Goal: Information Seeking & Learning: Learn about a topic

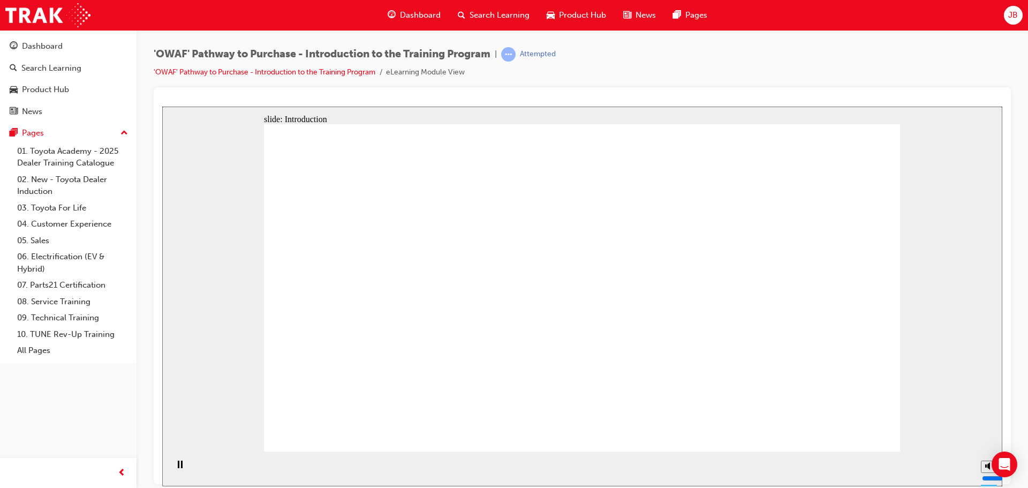
drag, startPoint x: 705, startPoint y: 305, endPoint x: 691, endPoint y: 290, distance: 20.5
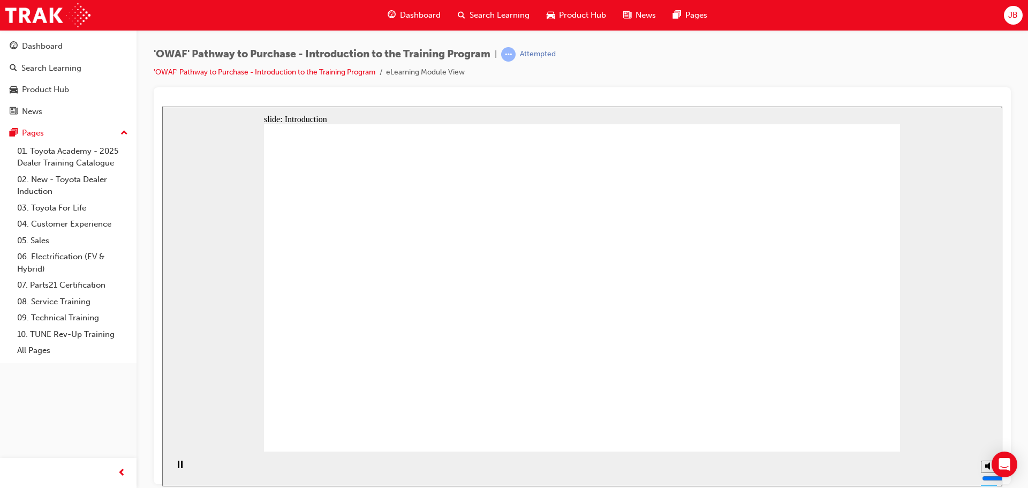
drag, startPoint x: 495, startPoint y: 281, endPoint x: 507, endPoint y: 302, distance: 24.2
drag, startPoint x: 540, startPoint y: 366, endPoint x: 594, endPoint y: 374, distance: 54.7
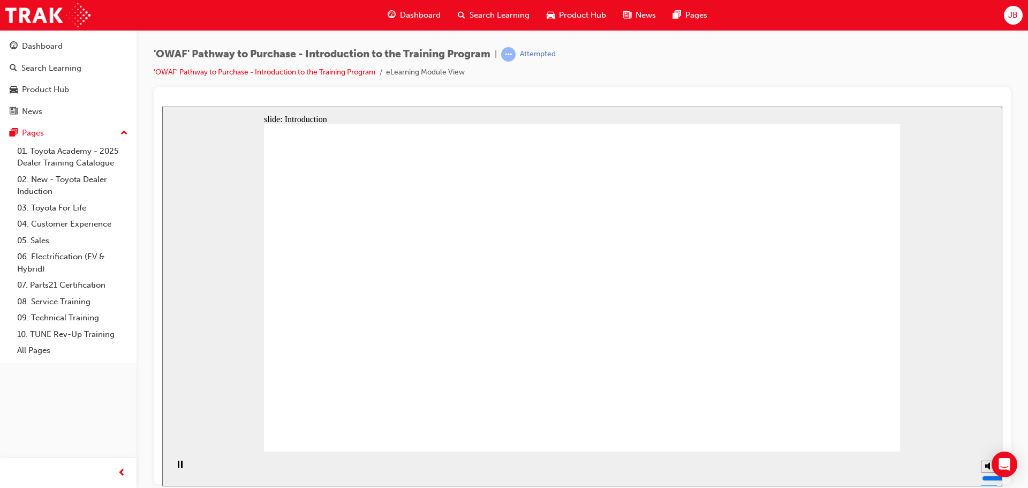
drag, startPoint x: 617, startPoint y: 385, endPoint x: 622, endPoint y: 381, distance: 6.5
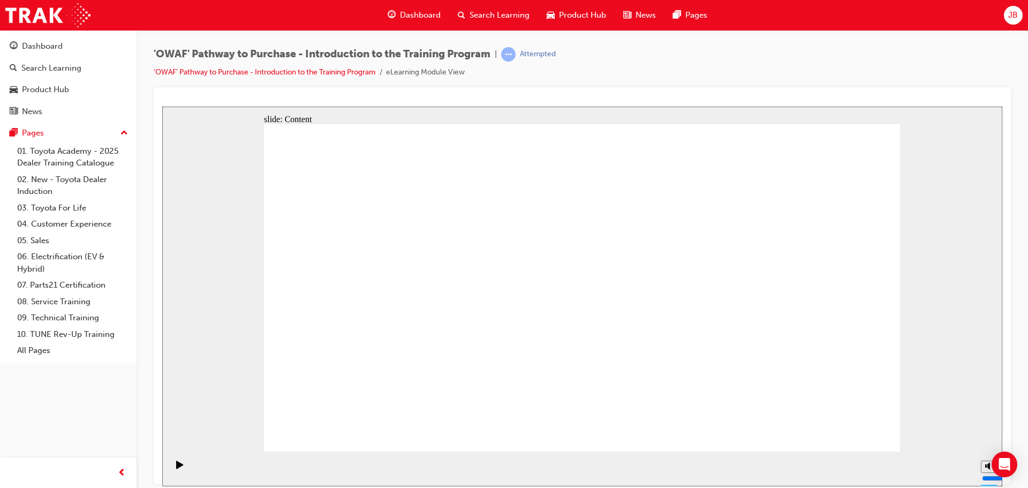
drag, startPoint x: 560, startPoint y: 296, endPoint x: 516, endPoint y: 323, distance: 52.0
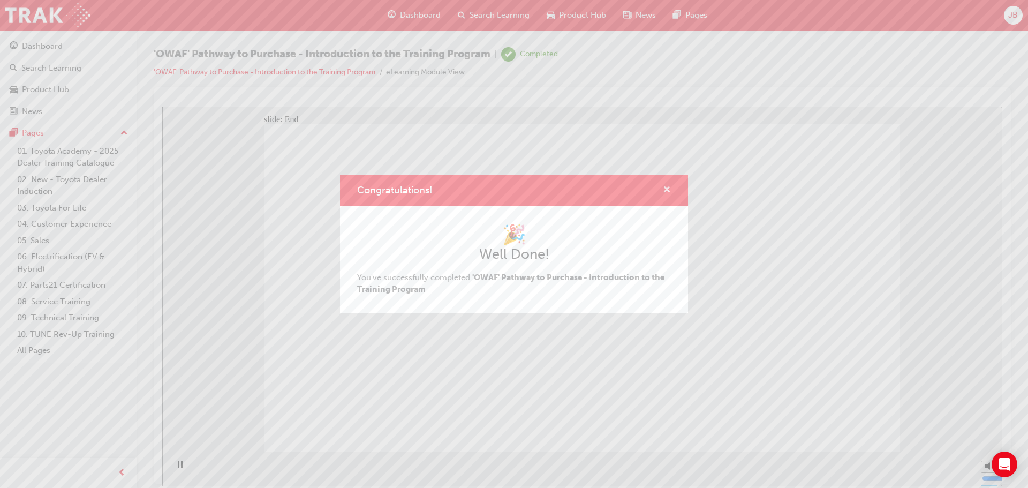
click at [664, 190] on span "cross-icon" at bounding box center [667, 191] width 8 height 10
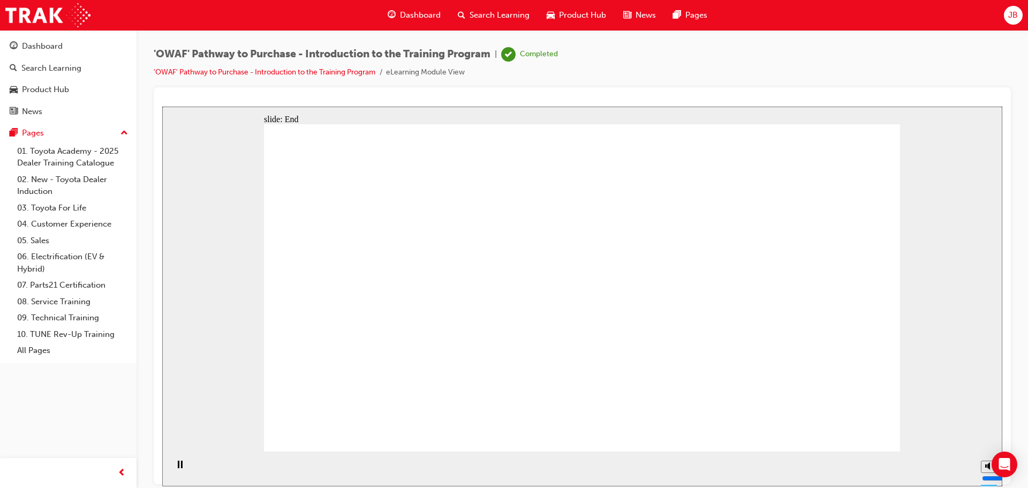
click at [418, 14] on span "Dashboard" at bounding box center [420, 15] width 41 height 12
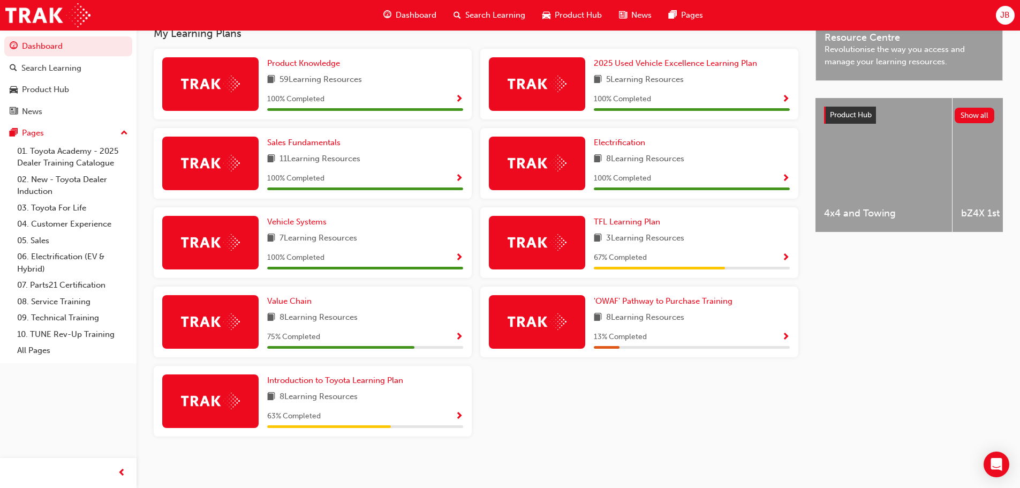
scroll to position [359, 0]
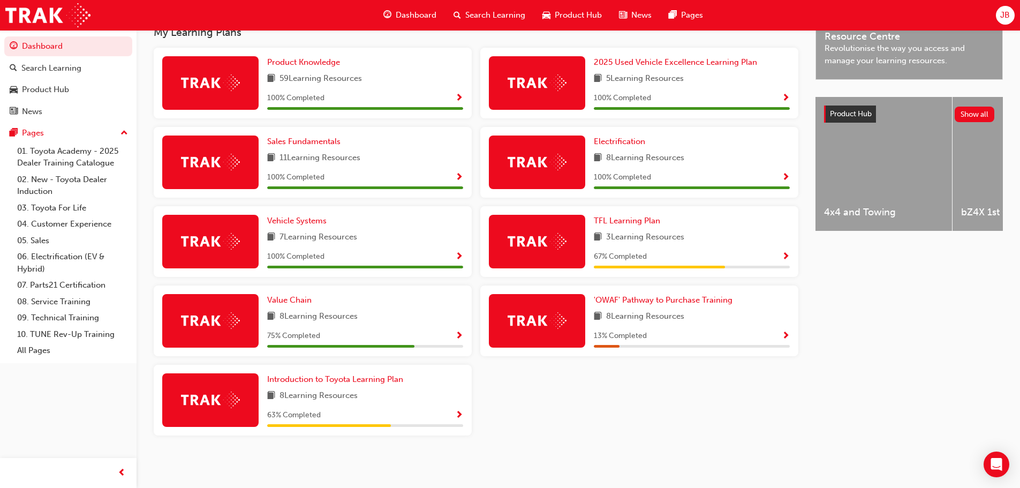
click at [461, 415] on span "Show Progress" at bounding box center [459, 416] width 8 height 10
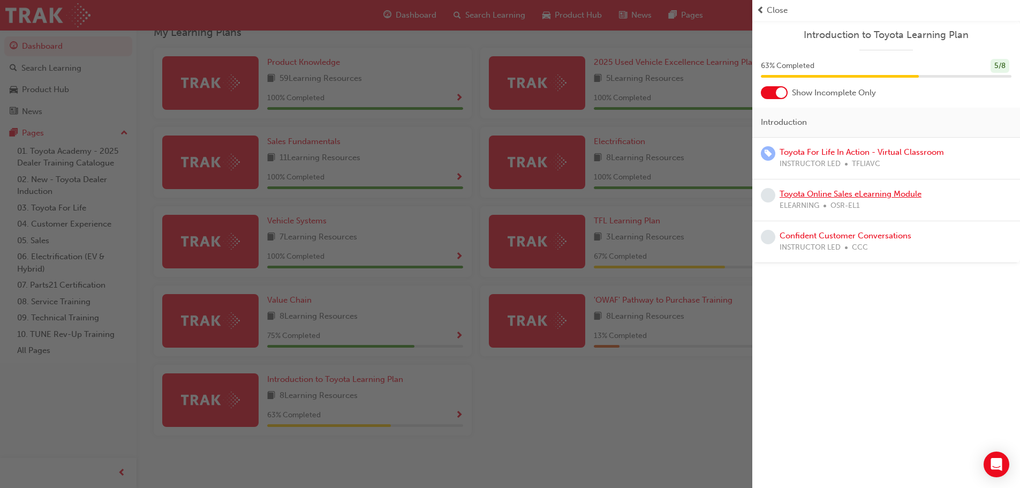
click at [842, 194] on link "Toyota Online Sales eLearning Module" at bounding box center [851, 194] width 142 height 10
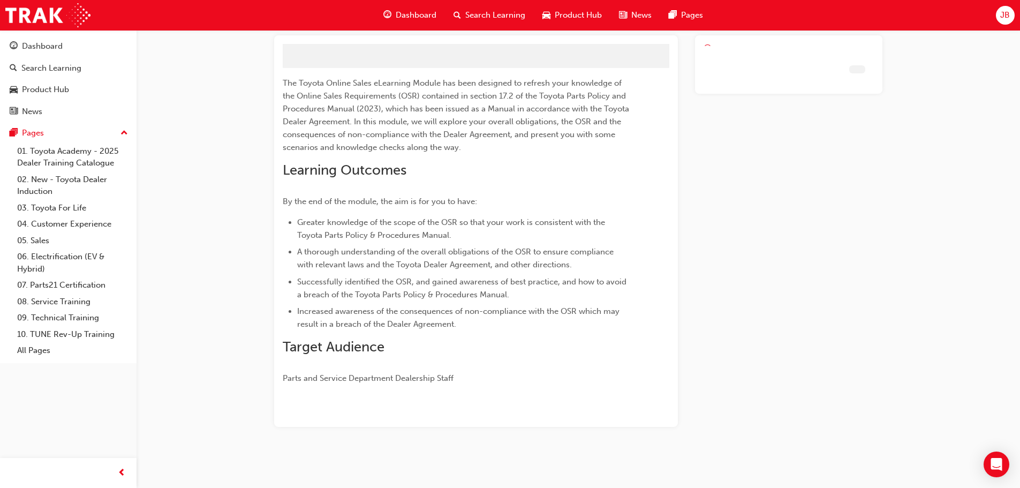
scroll to position [37, 0]
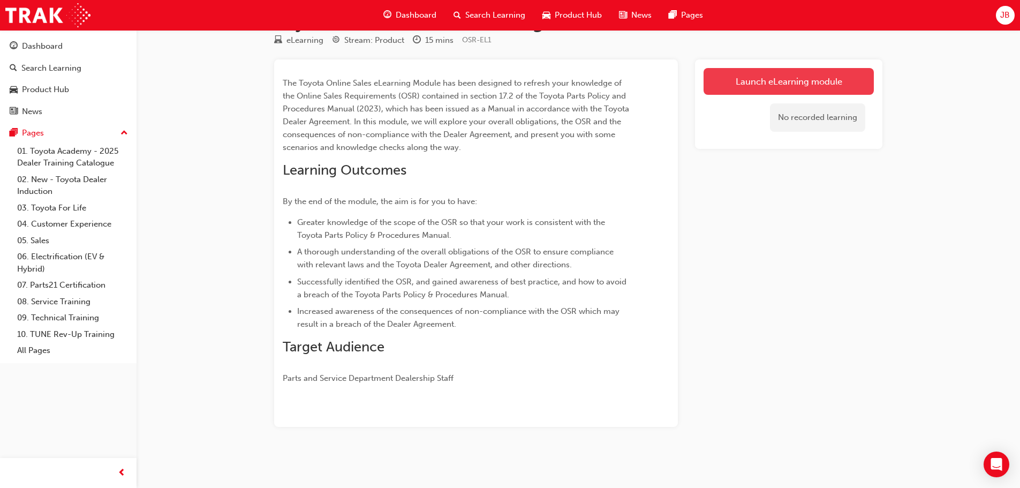
click at [729, 82] on link "Launch eLearning module" at bounding box center [789, 81] width 170 height 27
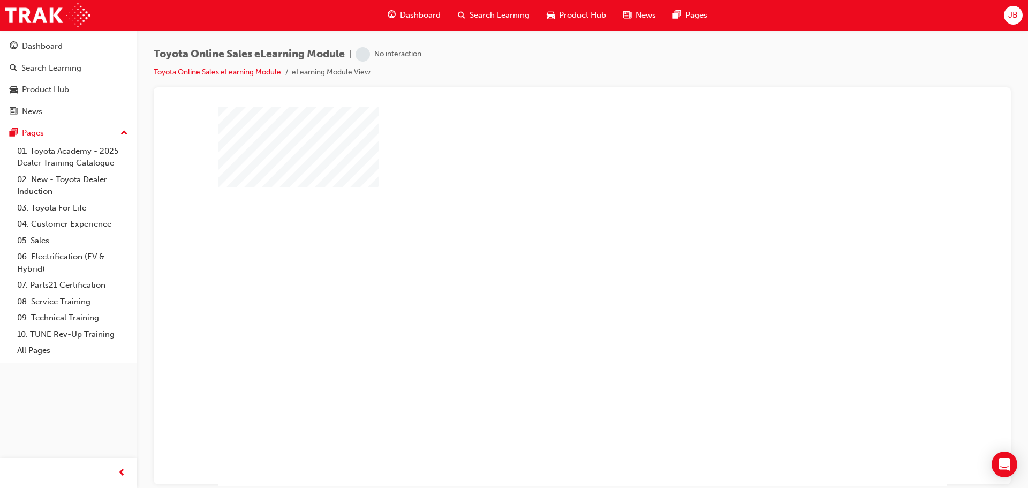
click at [552, 265] on div "play" at bounding box center [552, 265] width 0 height 0
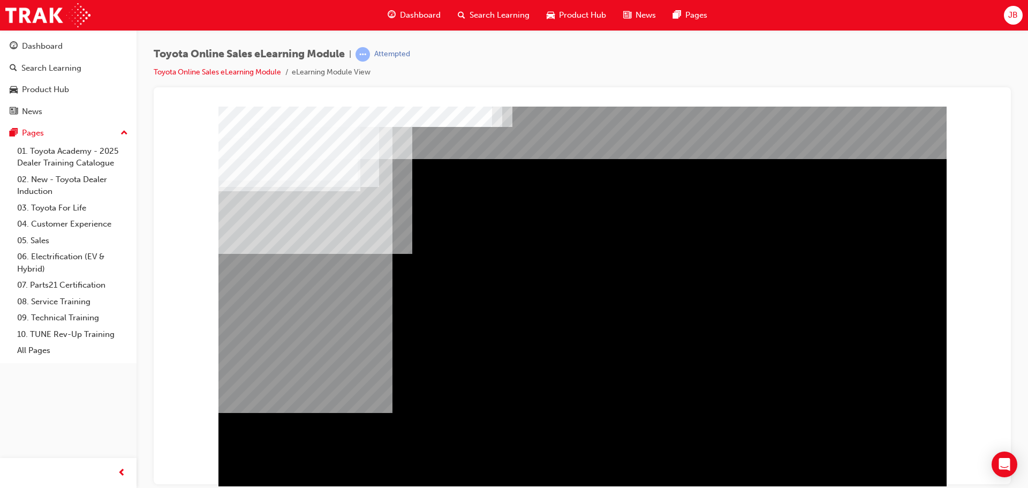
scroll to position [22, 0]
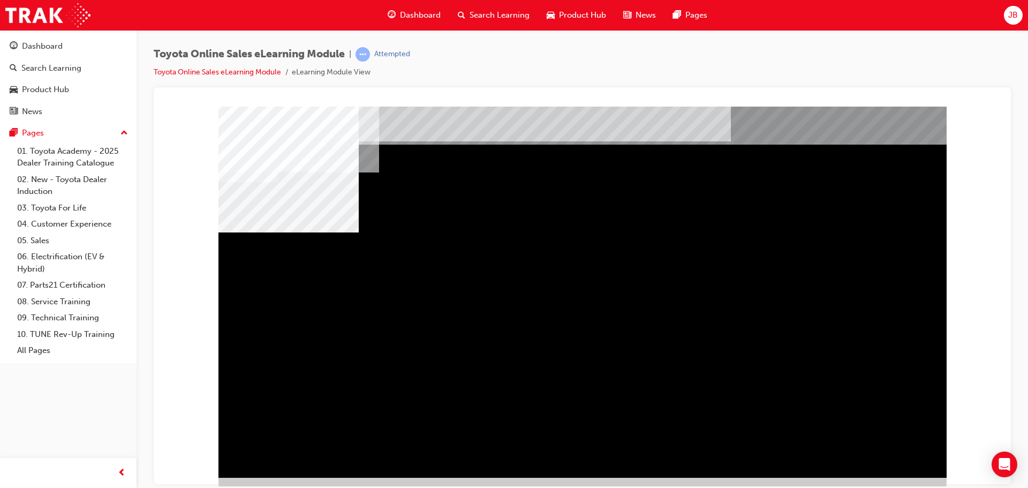
scroll to position [22, 0]
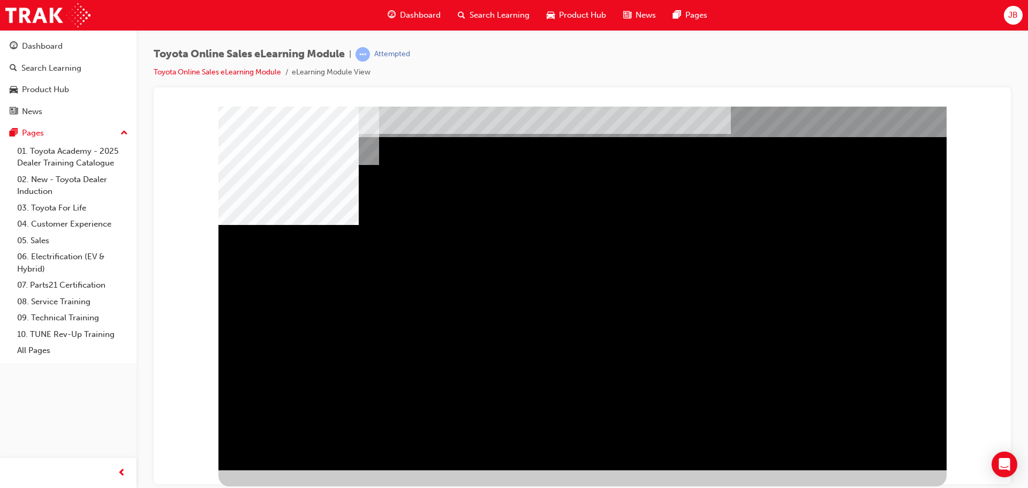
scroll to position [0, 0]
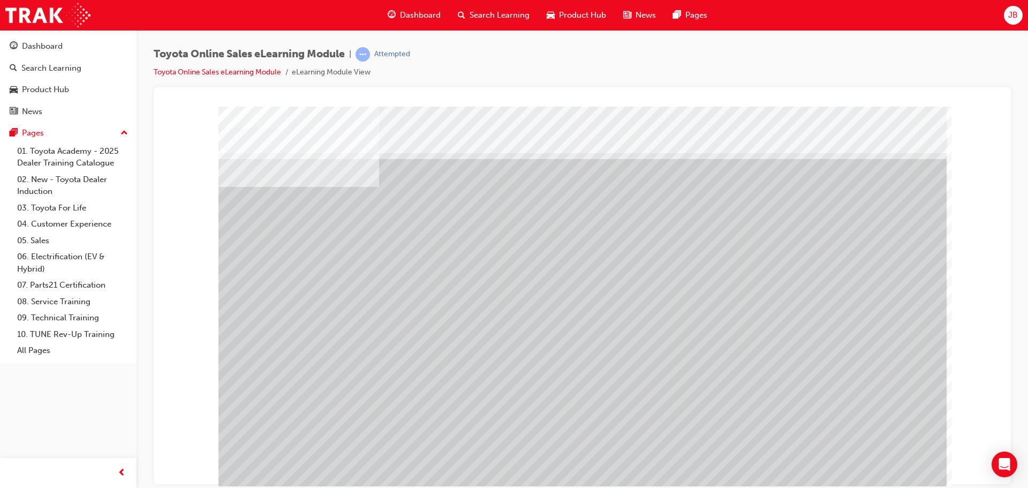
drag, startPoint x: 754, startPoint y: 379, endPoint x: 808, endPoint y: 381, distance: 54.1
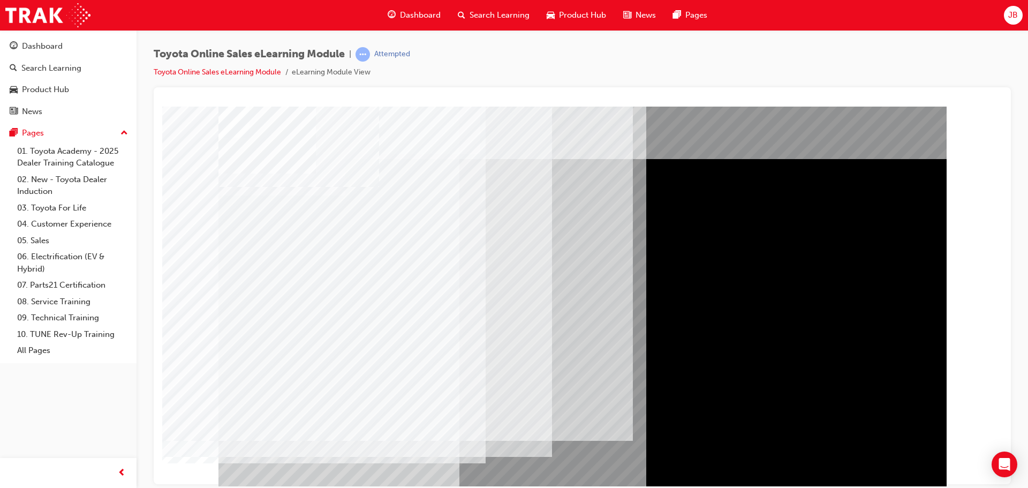
drag, startPoint x: 254, startPoint y: 307, endPoint x: 258, endPoint y: 313, distance: 6.7
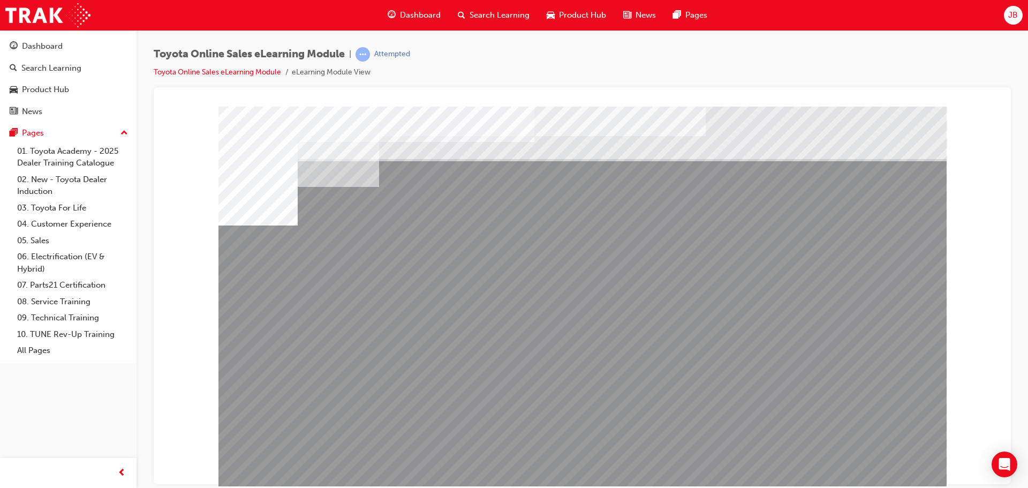
drag, startPoint x: 306, startPoint y: 389, endPoint x: 402, endPoint y: 382, distance: 95.5
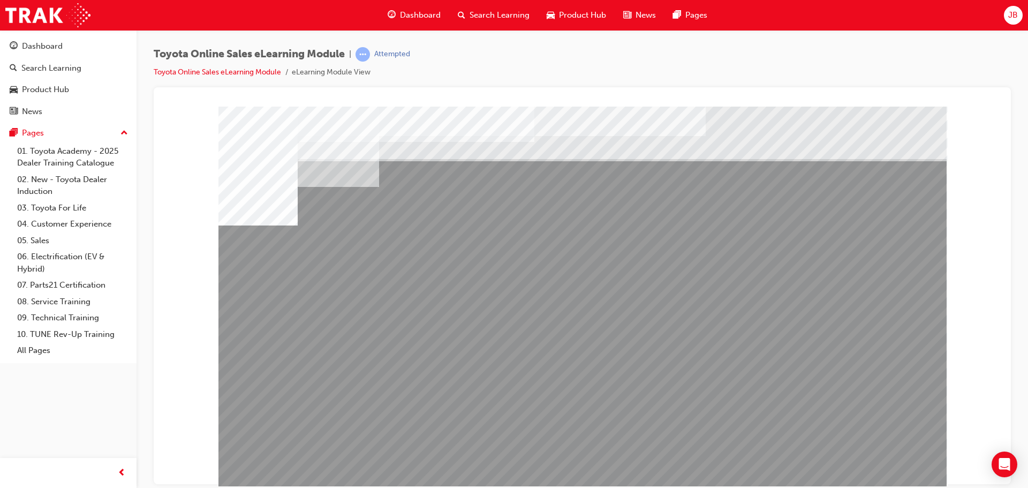
drag, startPoint x: 620, startPoint y: 379, endPoint x: 673, endPoint y: 379, distance: 53.0
drag, startPoint x: 686, startPoint y: 379, endPoint x: 695, endPoint y: 378, distance: 8.6
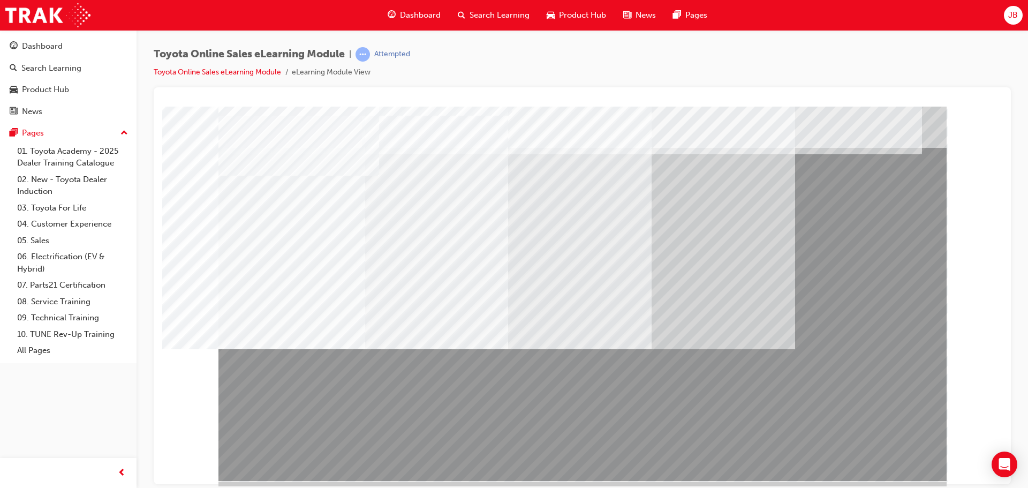
scroll to position [22, 0]
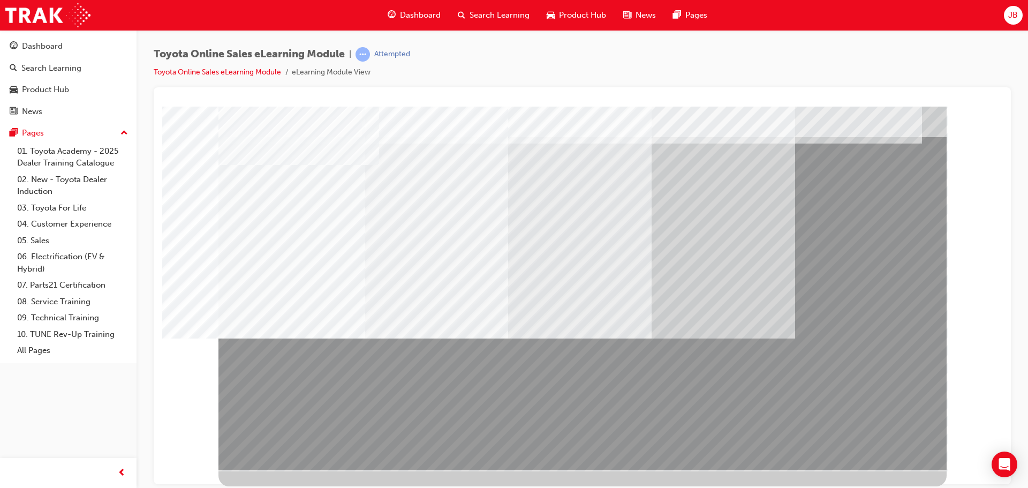
drag, startPoint x: 575, startPoint y: 406, endPoint x: 540, endPoint y: 385, distance: 41.6
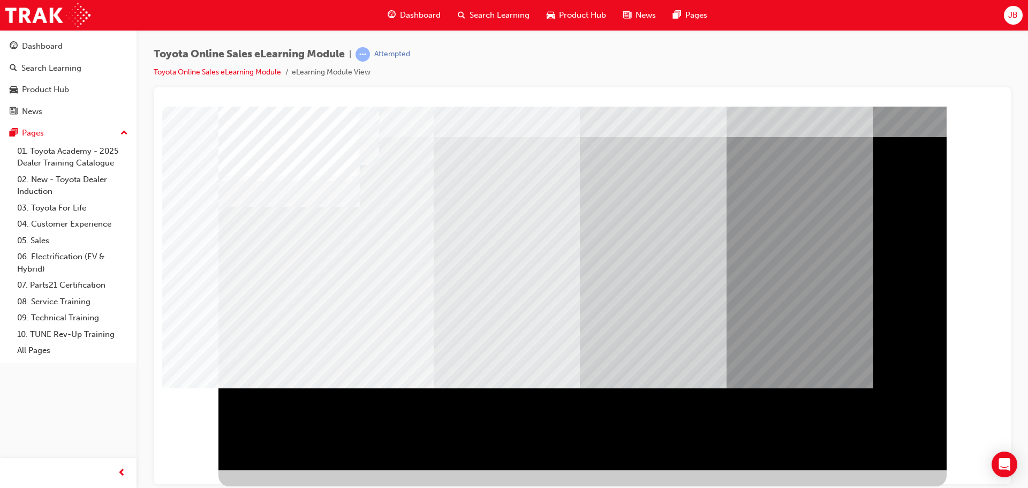
scroll to position [0, 0]
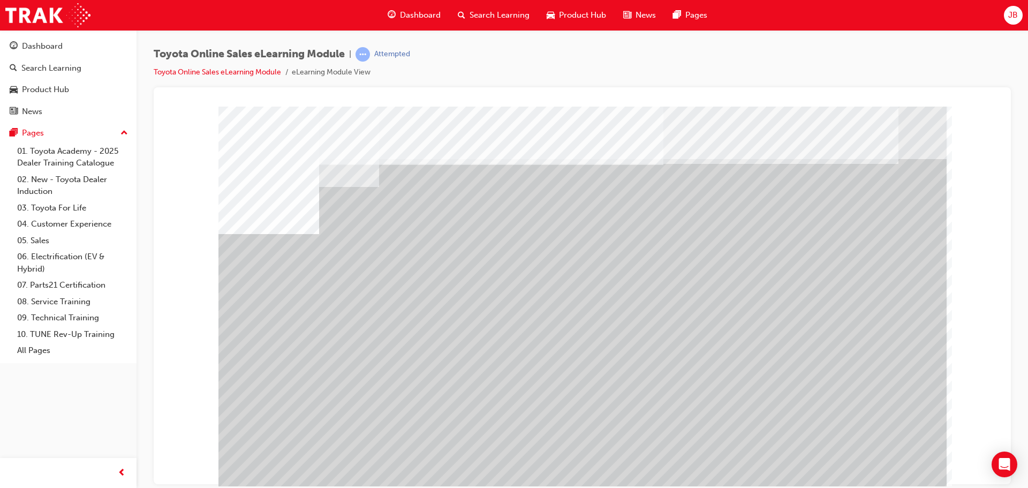
drag, startPoint x: 287, startPoint y: 378, endPoint x: 303, endPoint y: 378, distance: 15.5
drag, startPoint x: 526, startPoint y: 383, endPoint x: 573, endPoint y: 386, distance: 46.2
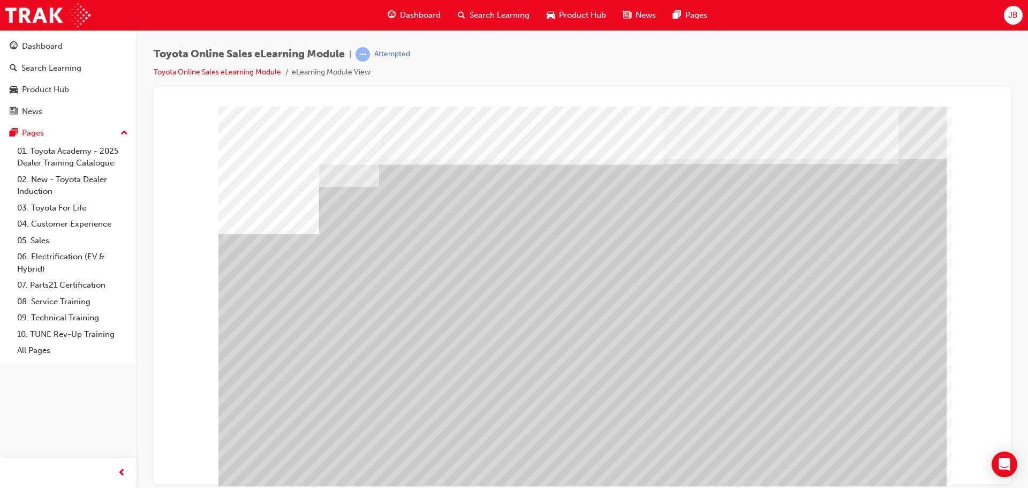
drag, startPoint x: 754, startPoint y: 388, endPoint x: 803, endPoint y: 389, distance: 49.3
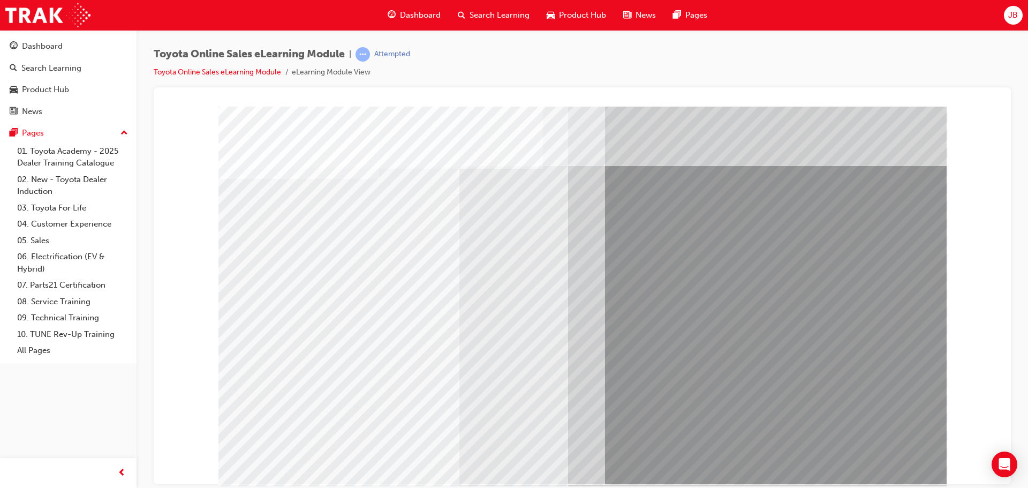
scroll to position [22, 0]
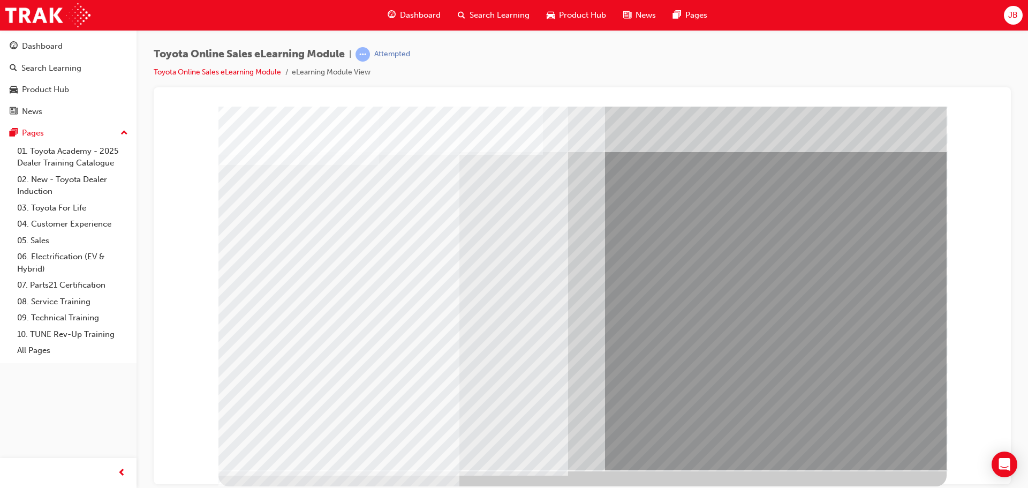
drag, startPoint x: 682, startPoint y: 276, endPoint x: 692, endPoint y: 284, distance: 13.1
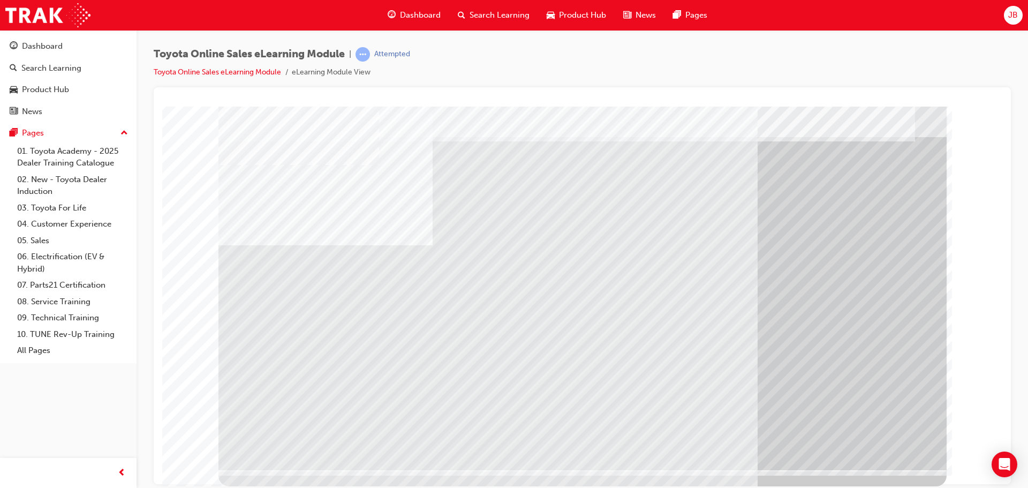
scroll to position [0, 0]
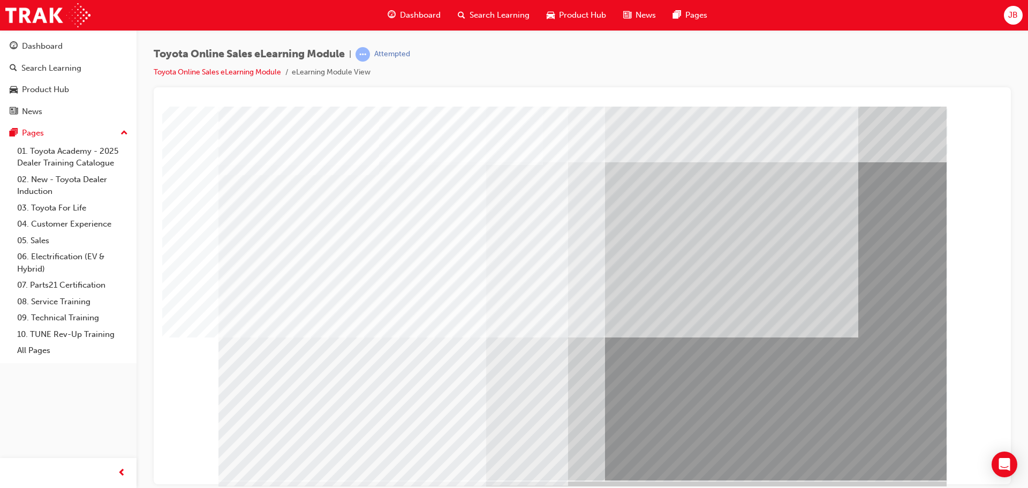
scroll to position [22, 0]
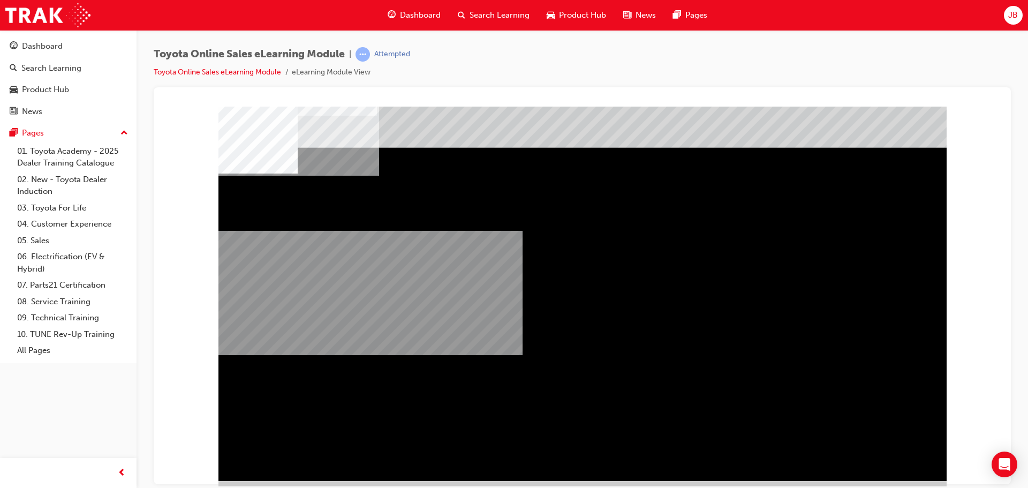
scroll to position [22, 0]
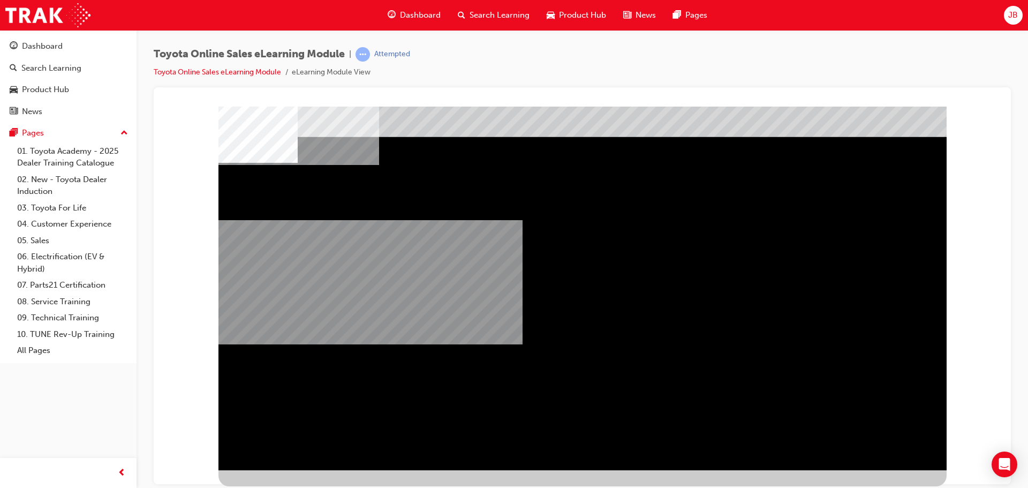
click at [884, 458] on div "multistate" at bounding box center [583, 277] width 728 height 386
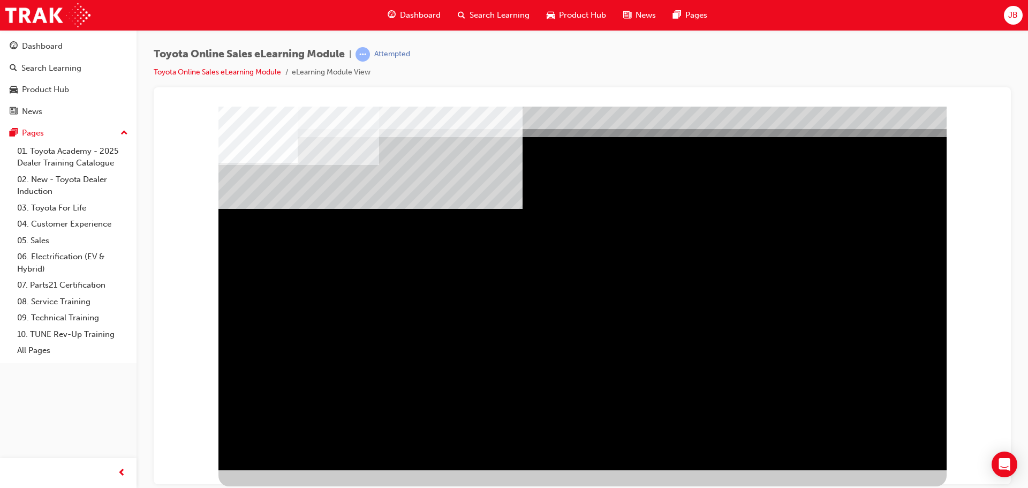
scroll to position [0, 0]
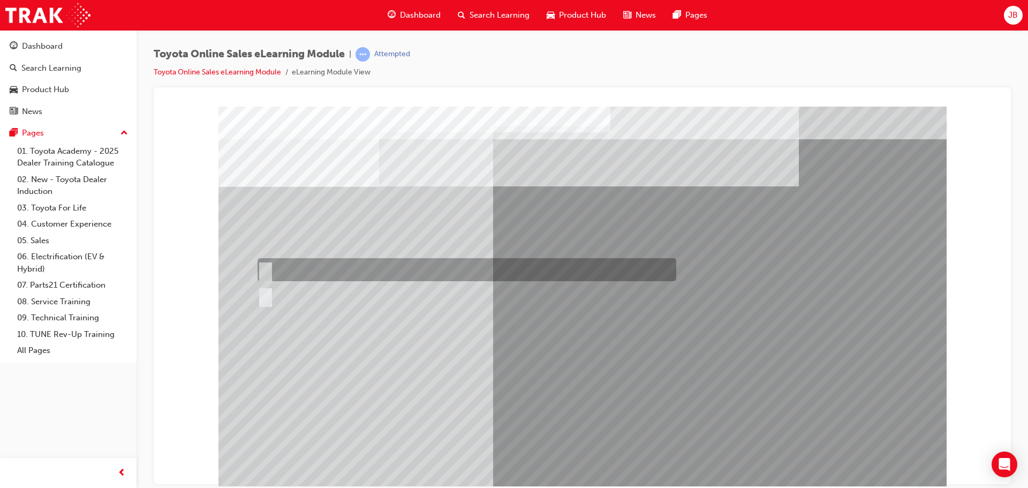
click at [291, 266] on div at bounding box center [464, 269] width 419 height 23
radio input "true"
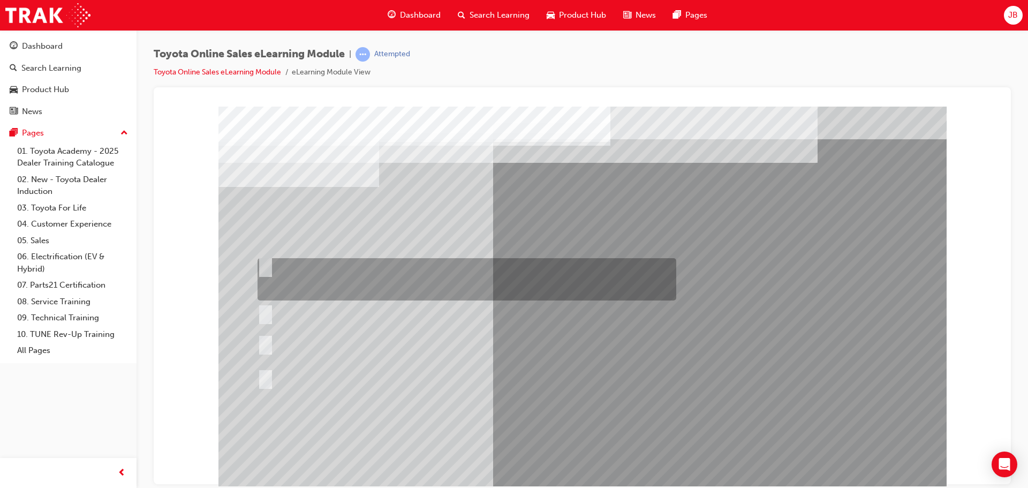
click at [348, 269] on div at bounding box center [464, 279] width 419 height 42
radio input "true"
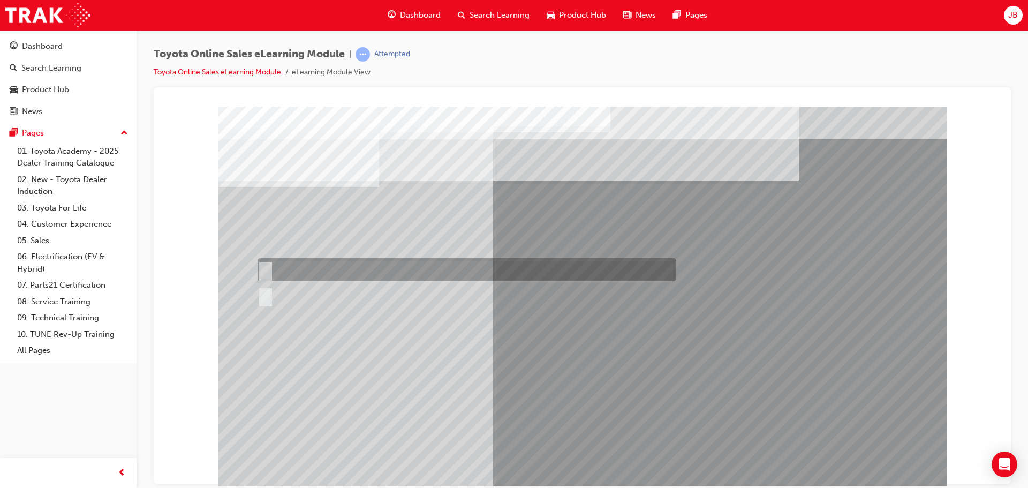
drag, startPoint x: 336, startPoint y: 270, endPoint x: 344, endPoint y: 270, distance: 8.0
click at [336, 270] on div at bounding box center [464, 269] width 419 height 23
radio input "true"
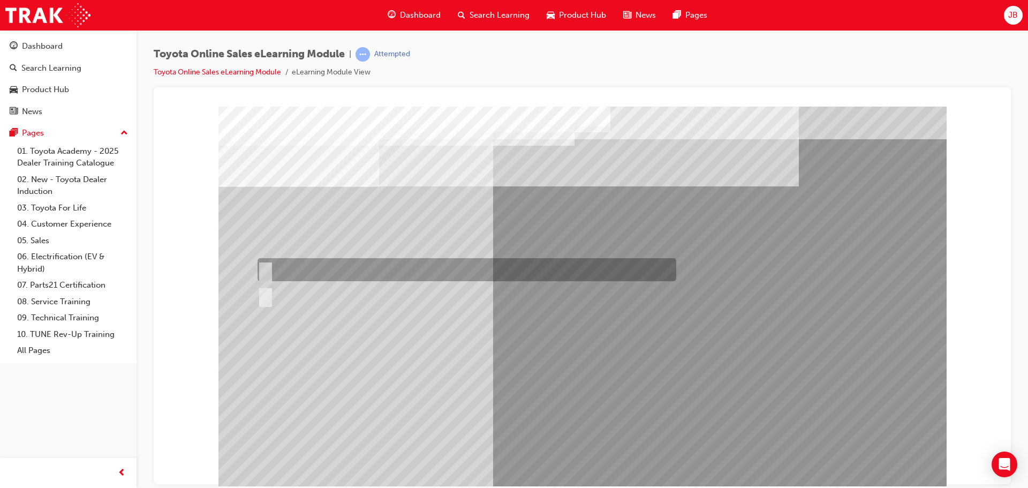
click at [338, 272] on div at bounding box center [464, 269] width 419 height 23
radio input "true"
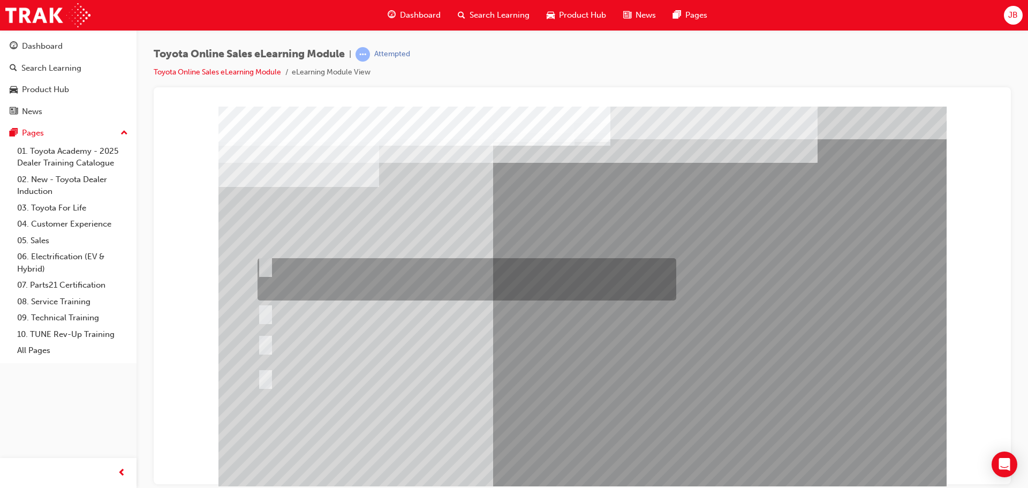
click at [516, 267] on div at bounding box center [464, 279] width 419 height 42
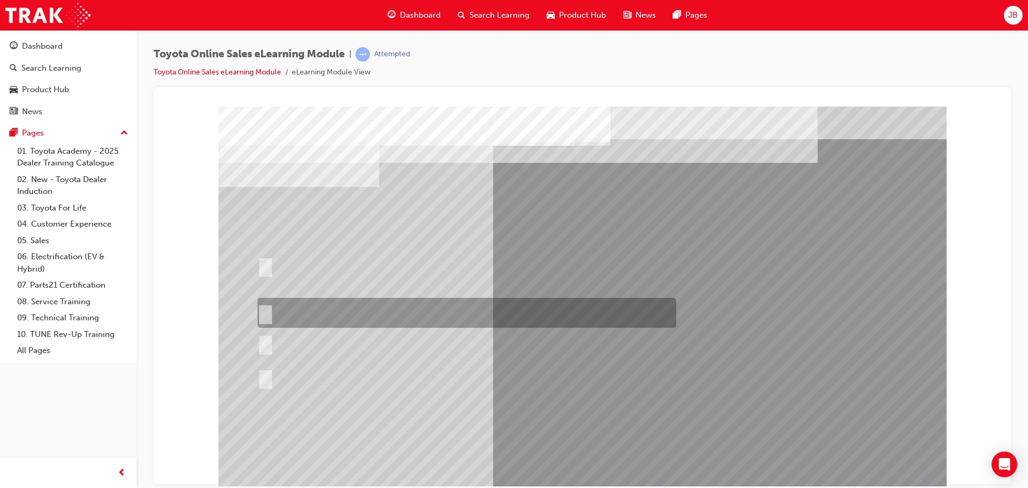
click at [533, 306] on div at bounding box center [464, 313] width 419 height 30
radio input "false"
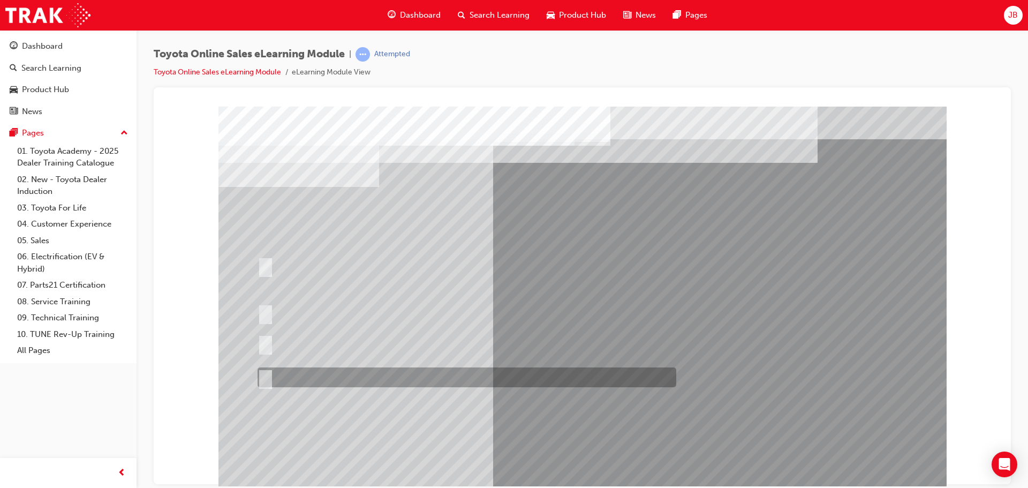
click at [516, 378] on div at bounding box center [464, 377] width 419 height 20
radio input "false"
radio input "true"
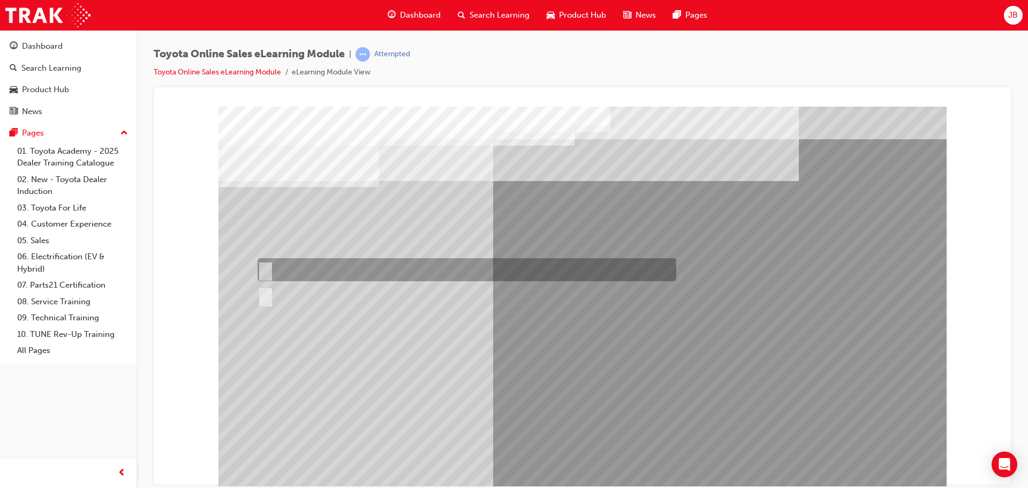
click at [413, 268] on div at bounding box center [464, 269] width 419 height 23
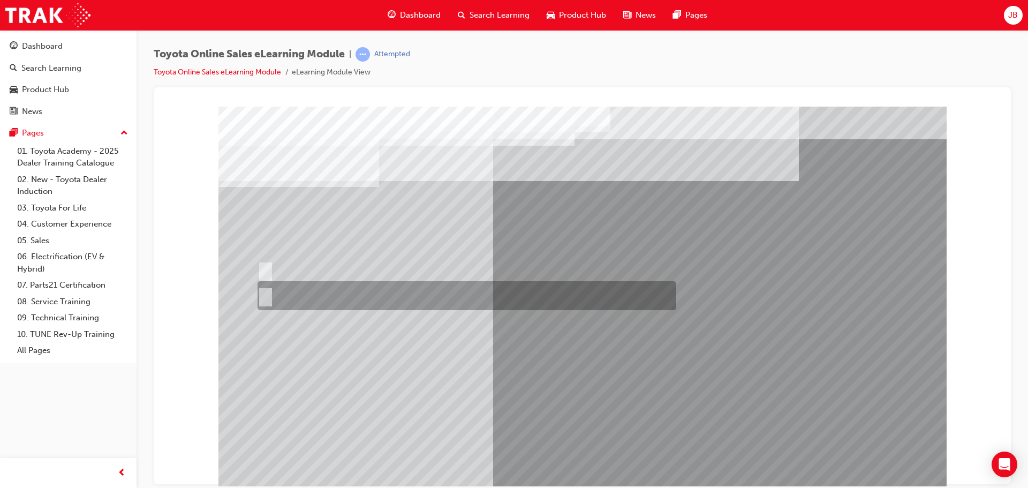
click at [398, 305] on div at bounding box center [464, 295] width 419 height 29
radio input "false"
radio input "true"
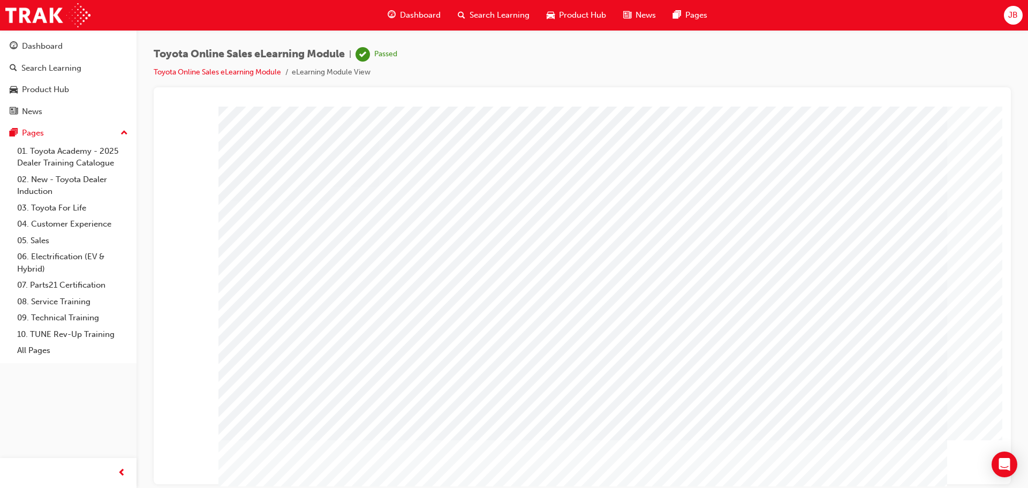
scroll to position [22, 0]
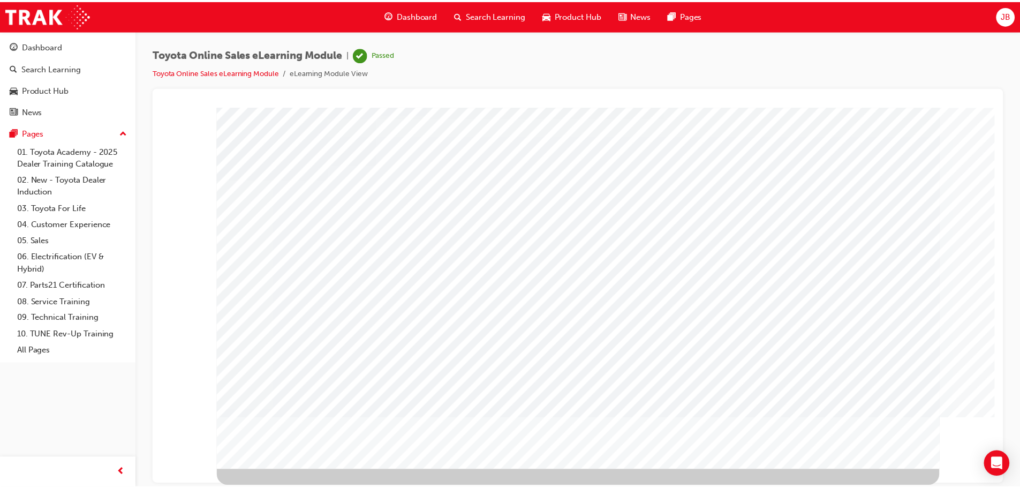
scroll to position [0, 0]
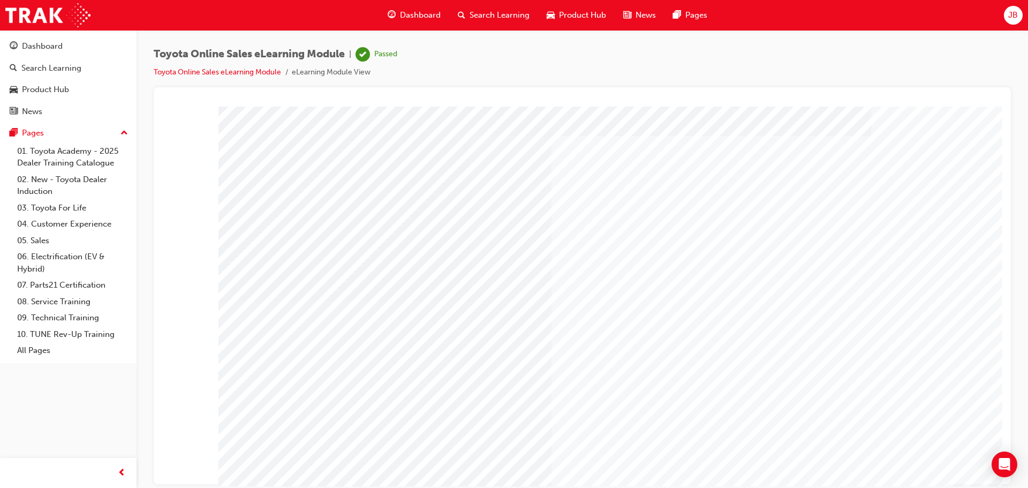
click at [413, 17] on span "Dashboard" at bounding box center [420, 15] width 41 height 12
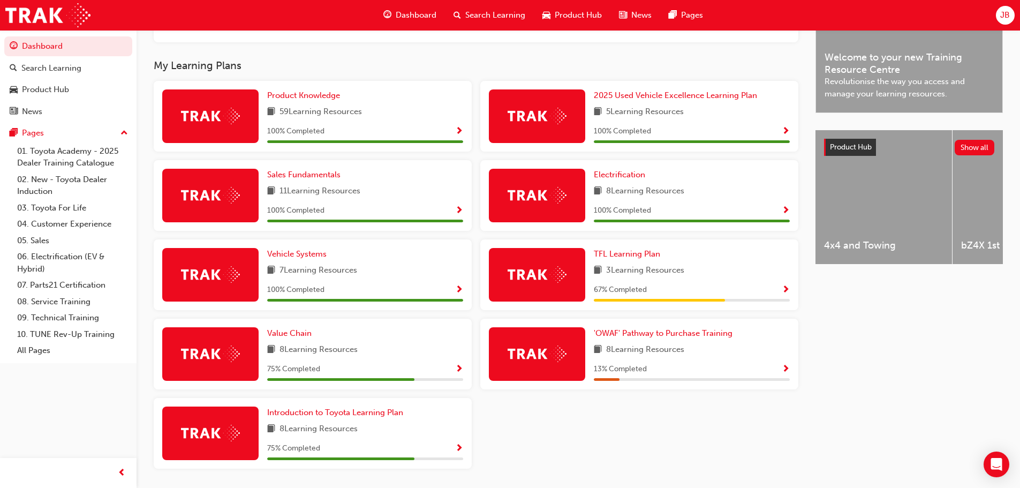
scroll to position [359, 0]
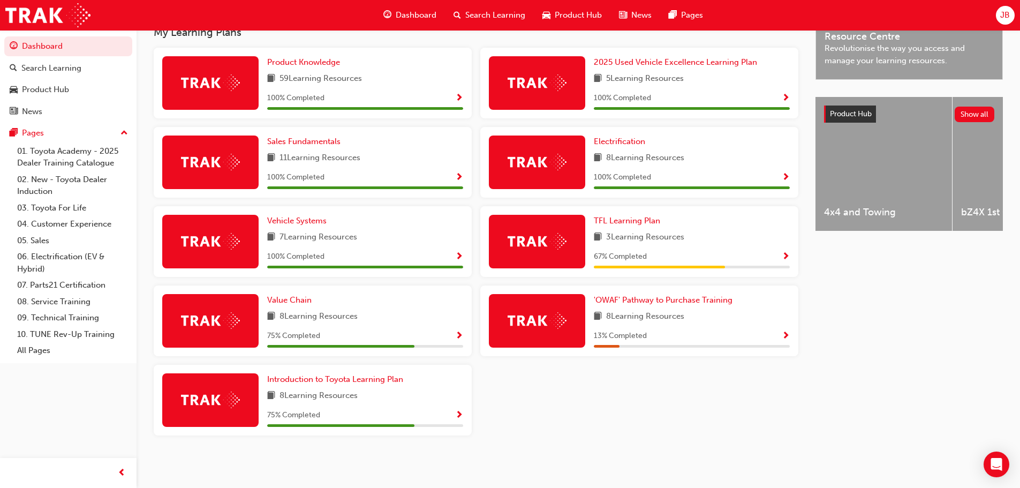
click at [788, 338] on span "Show Progress" at bounding box center [786, 337] width 8 height 10
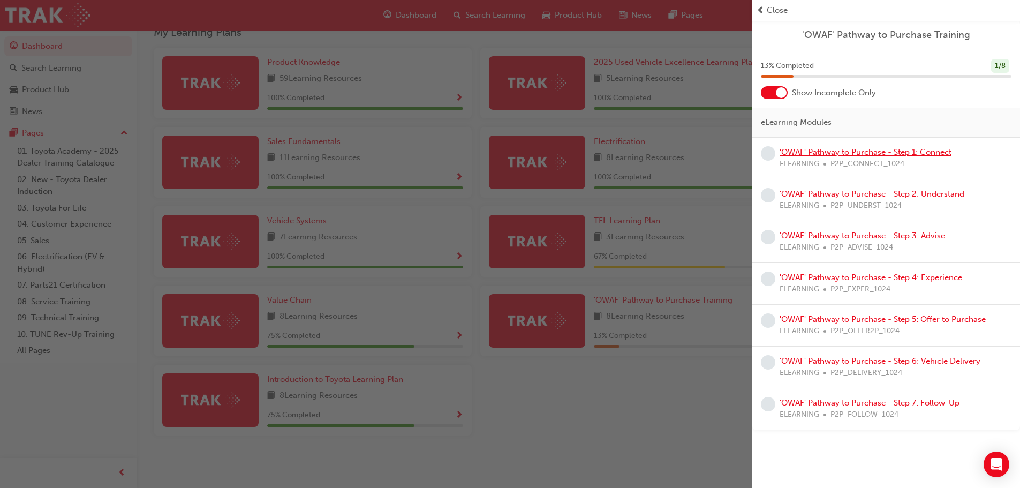
click at [845, 154] on link "'OWAF' Pathway to Purchase - Step 1: Connect" at bounding box center [866, 152] width 172 height 10
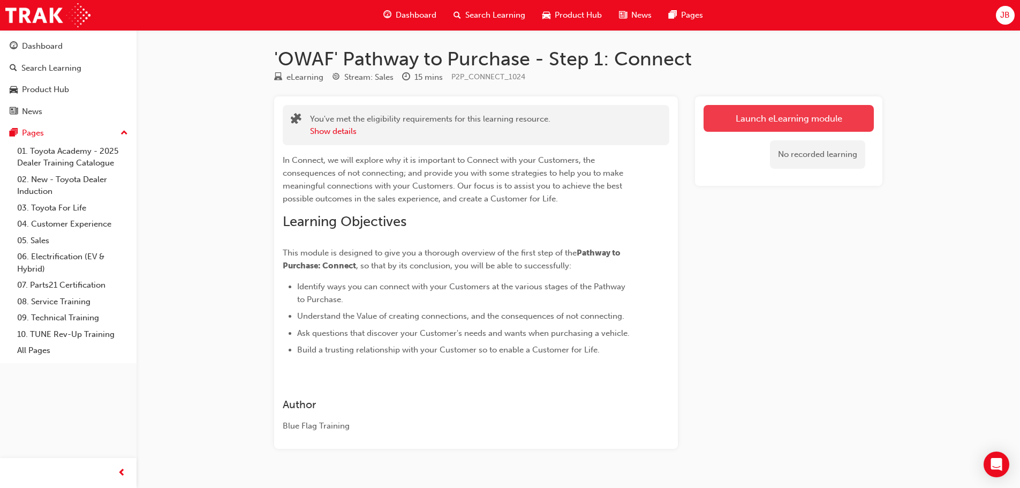
click at [767, 115] on link "Launch eLearning module" at bounding box center [789, 118] width 170 height 27
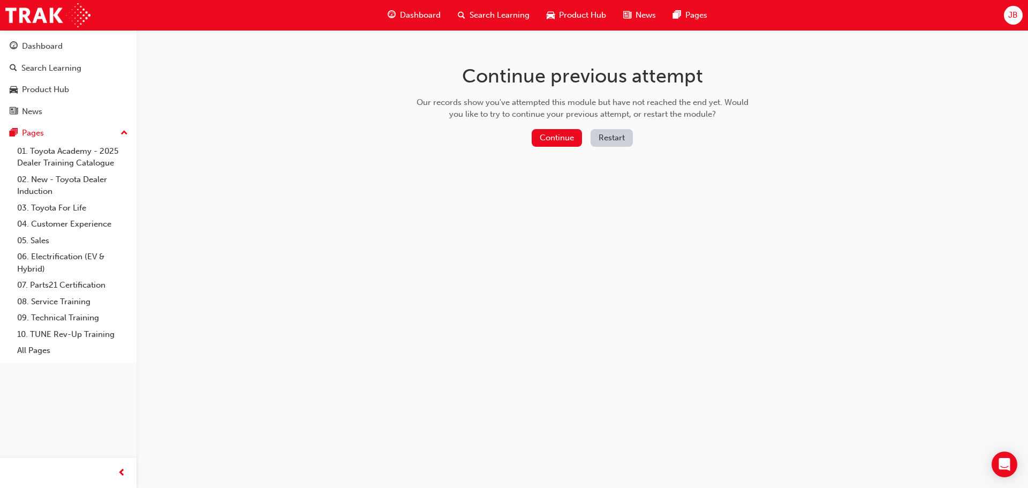
click at [413, 13] on span "Dashboard" at bounding box center [420, 15] width 41 height 12
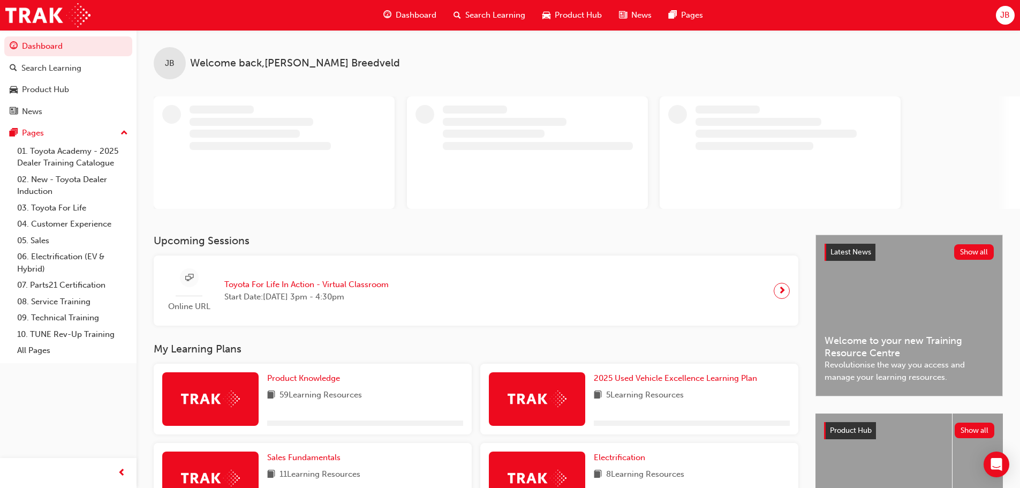
scroll to position [316, 0]
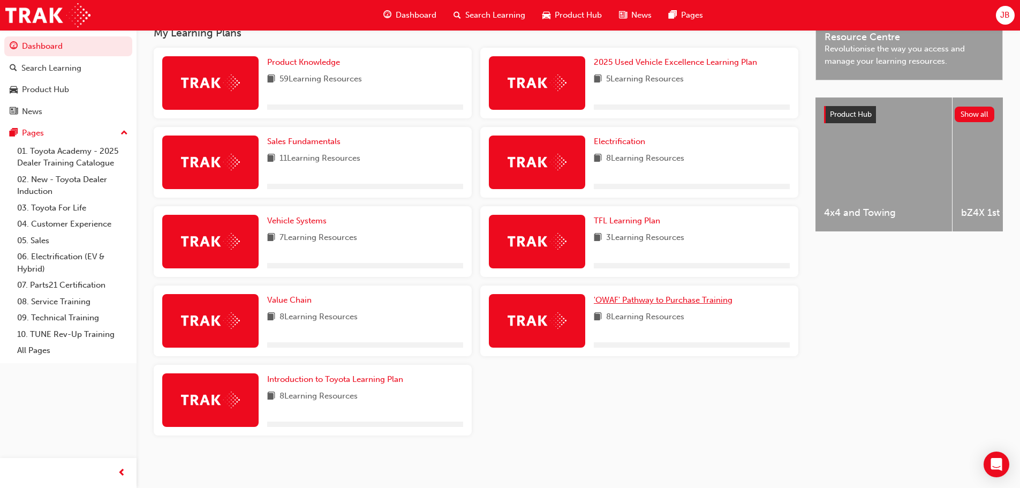
click at [701, 303] on span "'OWAF' Pathway to Purchase Training" at bounding box center [663, 300] width 139 height 10
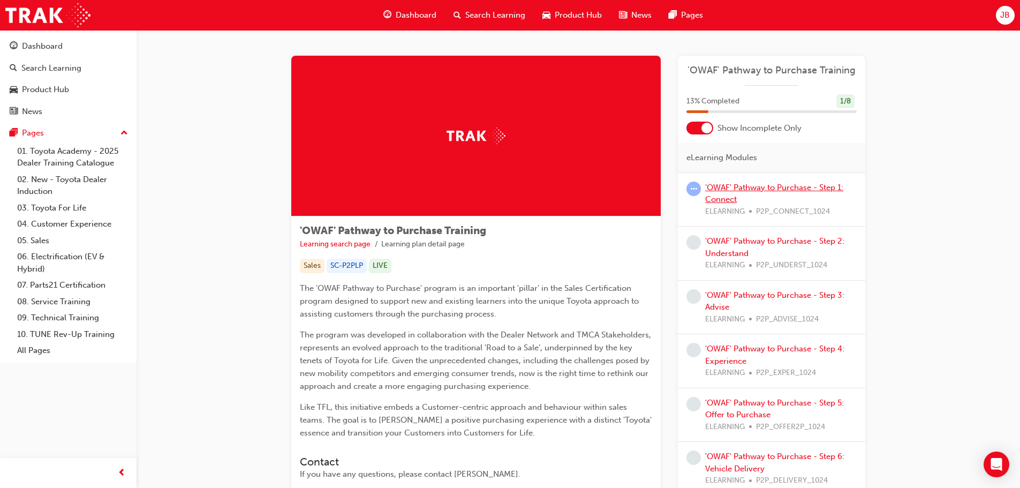
click at [734, 186] on link "'OWAF' Pathway to Purchase - Step 1: Connect" at bounding box center [774, 194] width 138 height 22
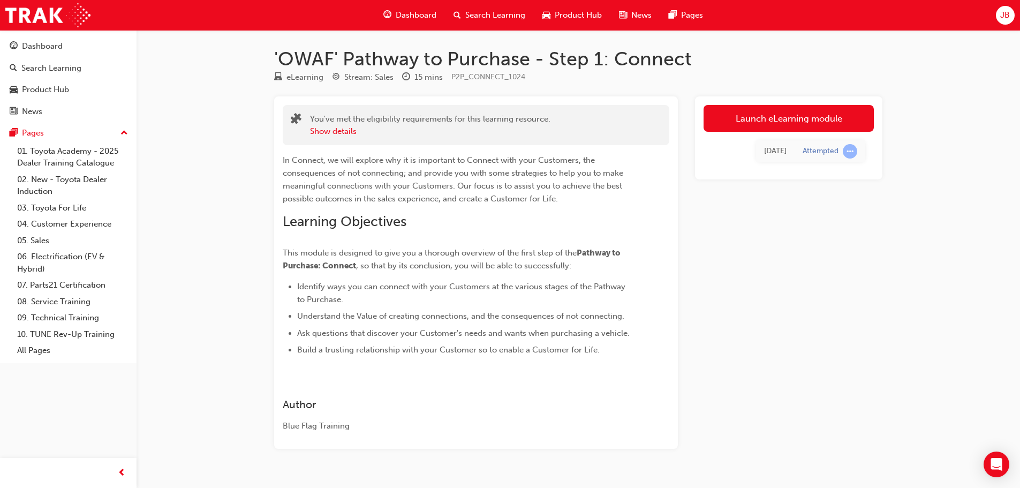
click at [826, 156] on div "Attempted" at bounding box center [830, 151] width 55 height 14
click at [847, 148] on span "learningRecordVerb_ATTEMPT-icon" at bounding box center [850, 151] width 14 height 14
click at [801, 126] on link "Launch eLearning module" at bounding box center [789, 118] width 170 height 27
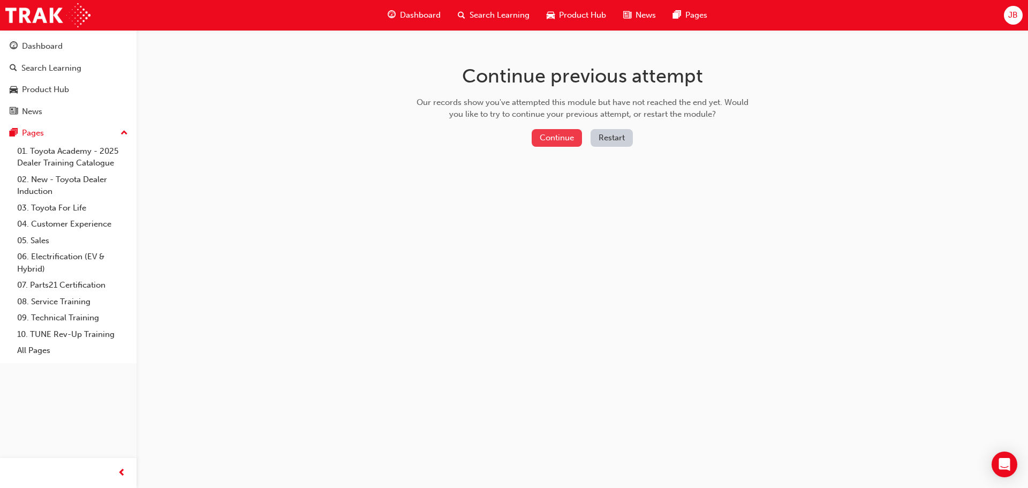
click at [560, 142] on button "Continue" at bounding box center [557, 138] width 50 height 18
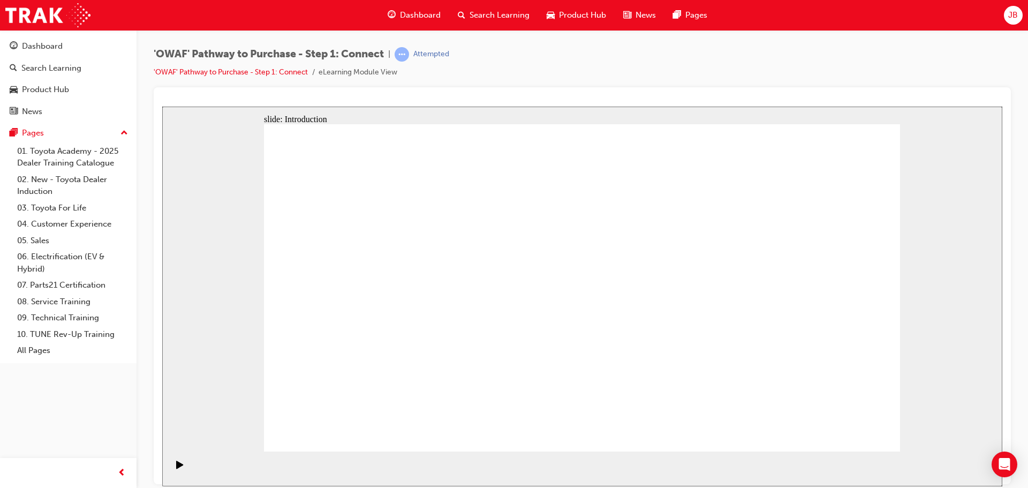
drag, startPoint x: 505, startPoint y: 294, endPoint x: 550, endPoint y: 303, distance: 46.3
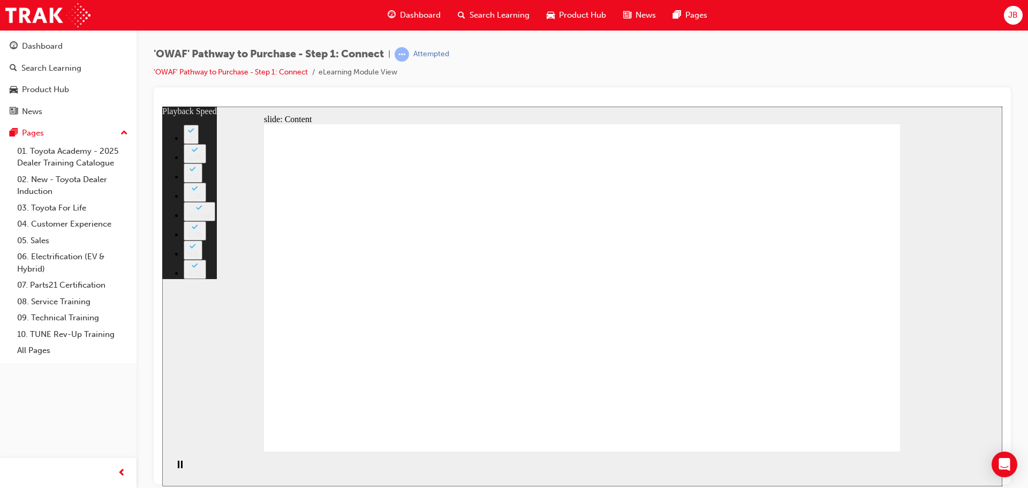
type input "76"
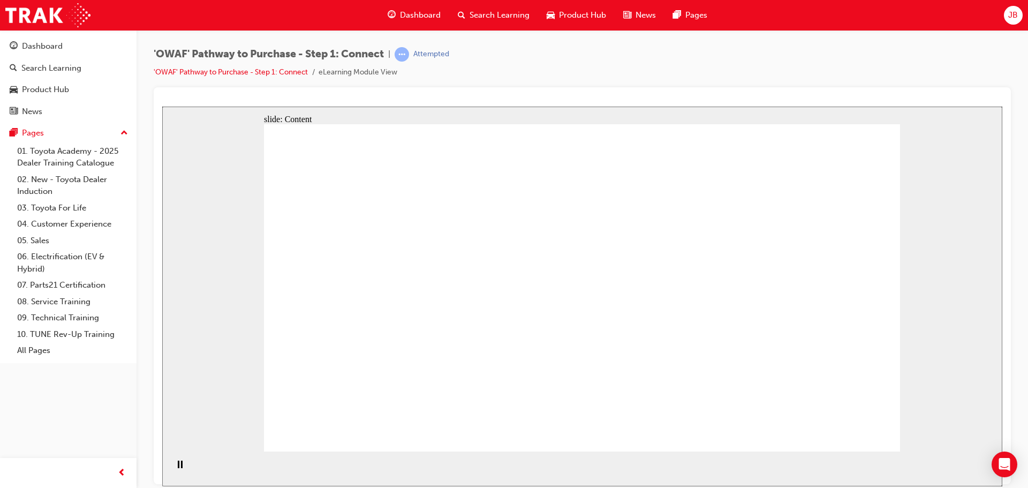
drag, startPoint x: 482, startPoint y: 250, endPoint x: 491, endPoint y: 252, distance: 9.4
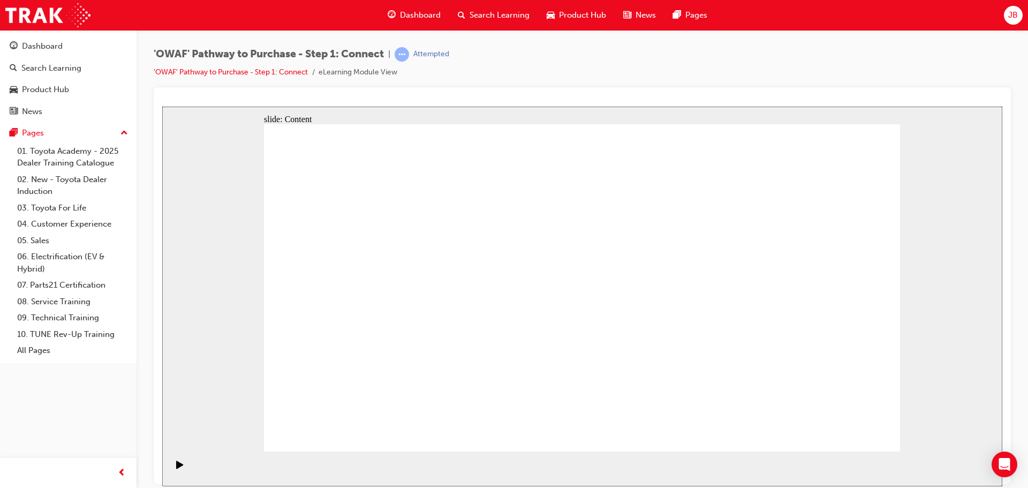
drag, startPoint x: 312, startPoint y: 183, endPoint x: 334, endPoint y: 197, distance: 26.7
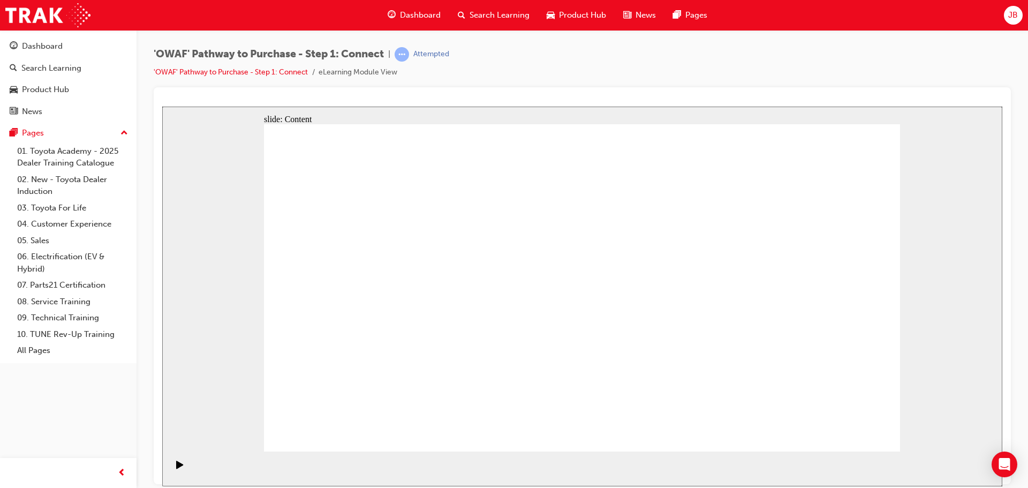
drag, startPoint x: 328, startPoint y: 216, endPoint x: 360, endPoint y: 219, distance: 32.7
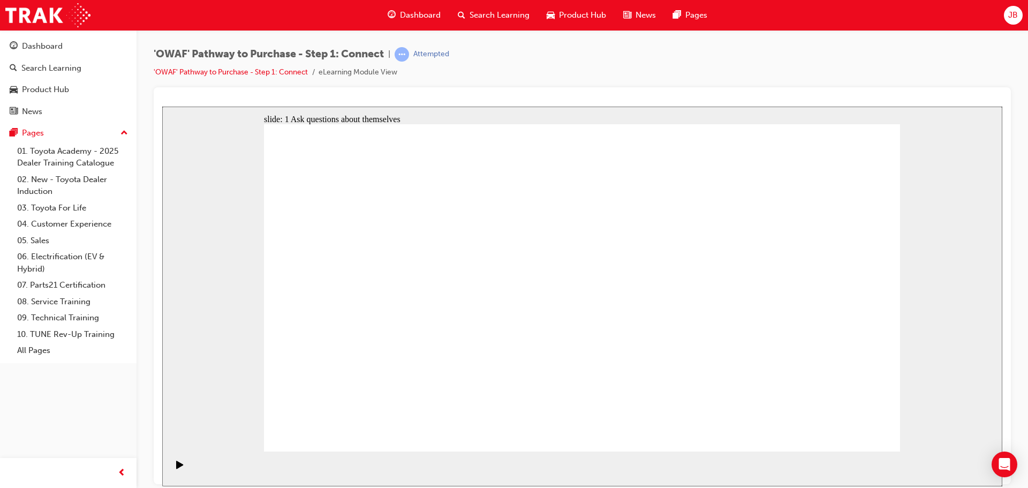
drag, startPoint x: 827, startPoint y: 200, endPoint x: 829, endPoint y: 229, distance: 28.4
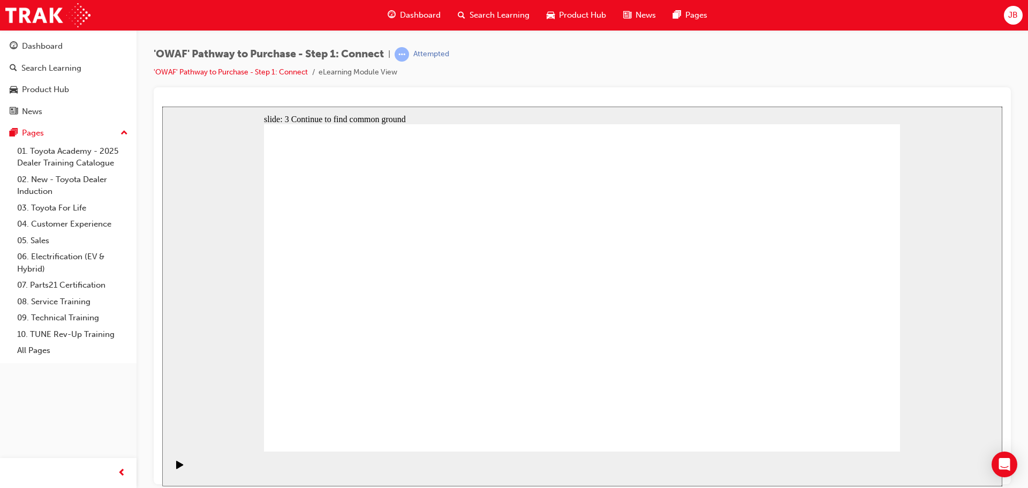
drag, startPoint x: 537, startPoint y: 306, endPoint x: 523, endPoint y: 305, distance: 14.5
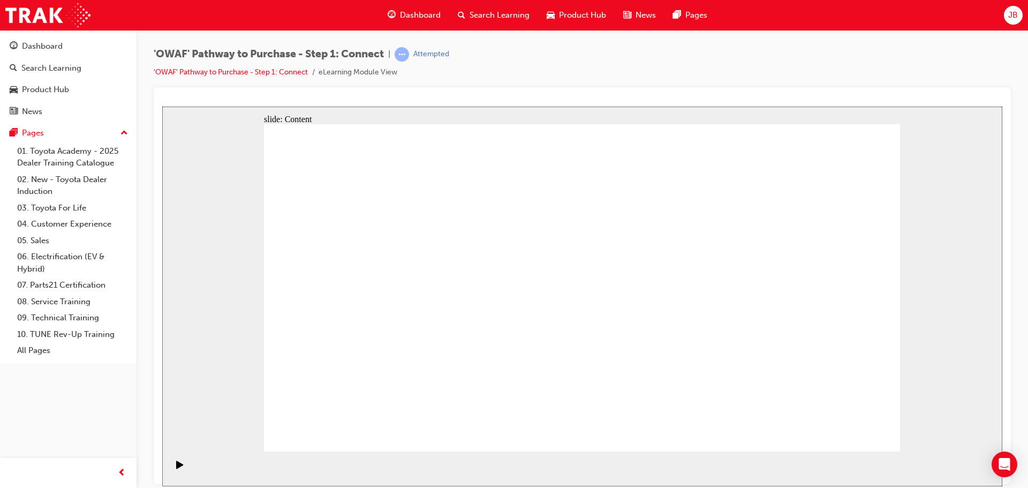
drag, startPoint x: 874, startPoint y: 438, endPoint x: 864, endPoint y: 425, distance: 16.2
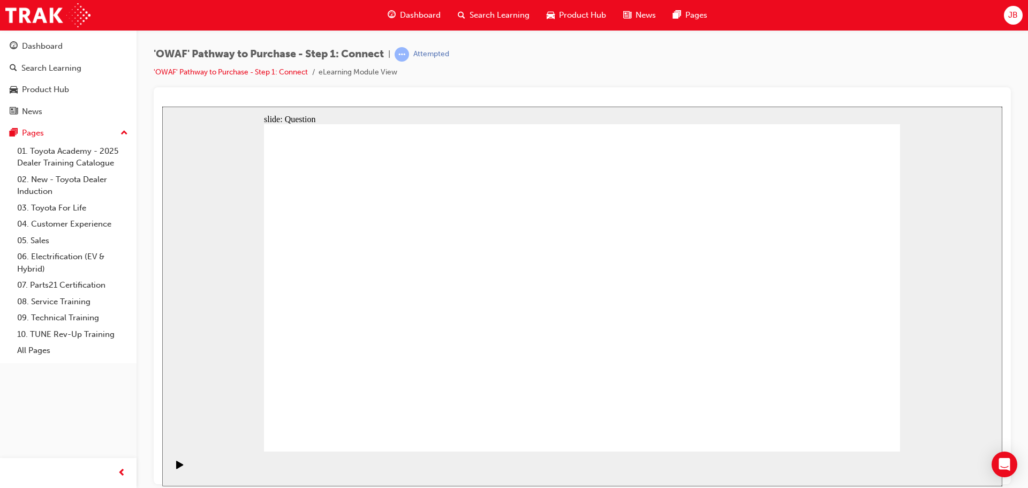
drag, startPoint x: 446, startPoint y: 406, endPoint x: 754, endPoint y: 198, distance: 371.4
drag, startPoint x: 506, startPoint y: 389, endPoint x: 808, endPoint y: 222, distance: 345.7
drag, startPoint x: 417, startPoint y: 323, endPoint x: 858, endPoint y: 307, distance: 441.1
drag, startPoint x: 485, startPoint y: 324, endPoint x: 800, endPoint y: 375, distance: 319.1
drag, startPoint x: 572, startPoint y: 317, endPoint x: 720, endPoint y: 368, distance: 156.7
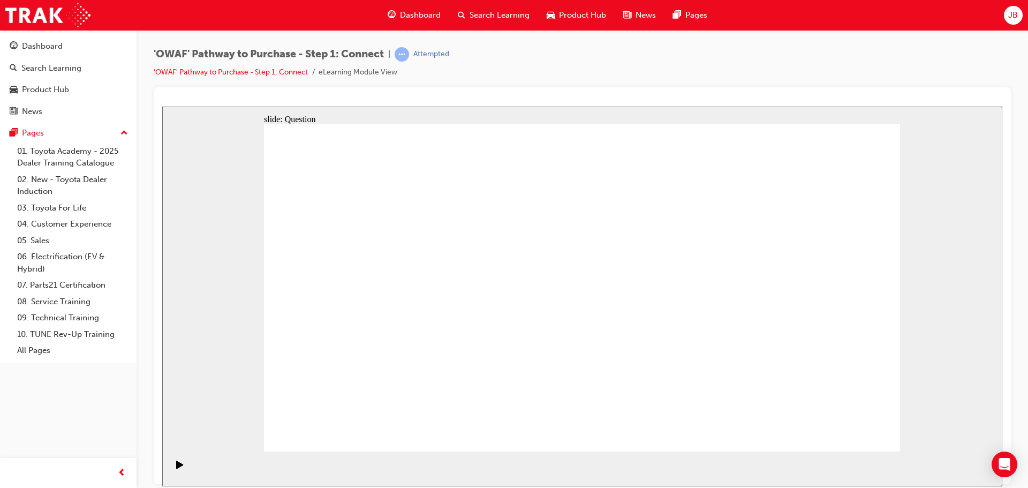
drag, startPoint x: 355, startPoint y: 310, endPoint x: 675, endPoint y: 292, distance: 320.8
drag, startPoint x: 357, startPoint y: 387, endPoint x: 654, endPoint y: 220, distance: 340.8
drag, startPoint x: 766, startPoint y: 320, endPoint x: 576, endPoint y: 321, distance: 190.1
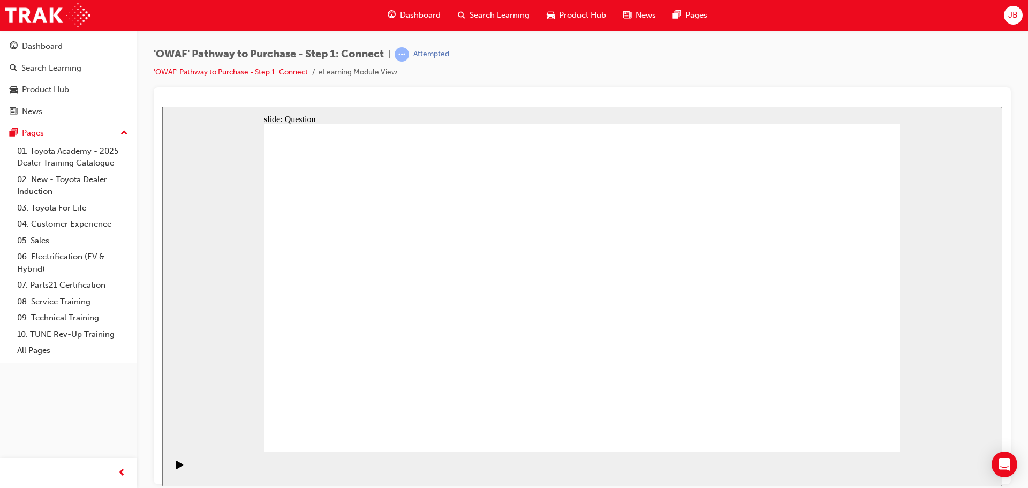
drag, startPoint x: 774, startPoint y: 316, endPoint x: 400, endPoint y: 305, distance: 375.1
drag, startPoint x: 826, startPoint y: 364, endPoint x: 640, endPoint y: 340, distance: 187.4
drag, startPoint x: 803, startPoint y: 377, endPoint x: 628, endPoint y: 359, distance: 176.6
drag, startPoint x: 793, startPoint y: 361, endPoint x: 611, endPoint y: 350, distance: 181.9
drag, startPoint x: 793, startPoint y: 357, endPoint x: 384, endPoint y: 342, distance: 408.9
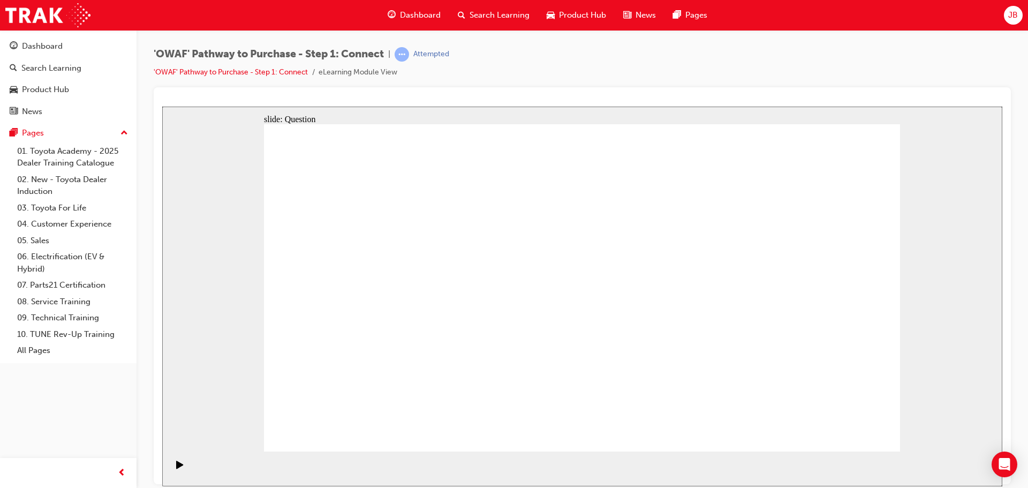
drag, startPoint x: 766, startPoint y: 368, endPoint x: 366, endPoint y: 367, distance: 400.1
drag, startPoint x: 779, startPoint y: 364, endPoint x: 349, endPoint y: 366, distance: 429.5
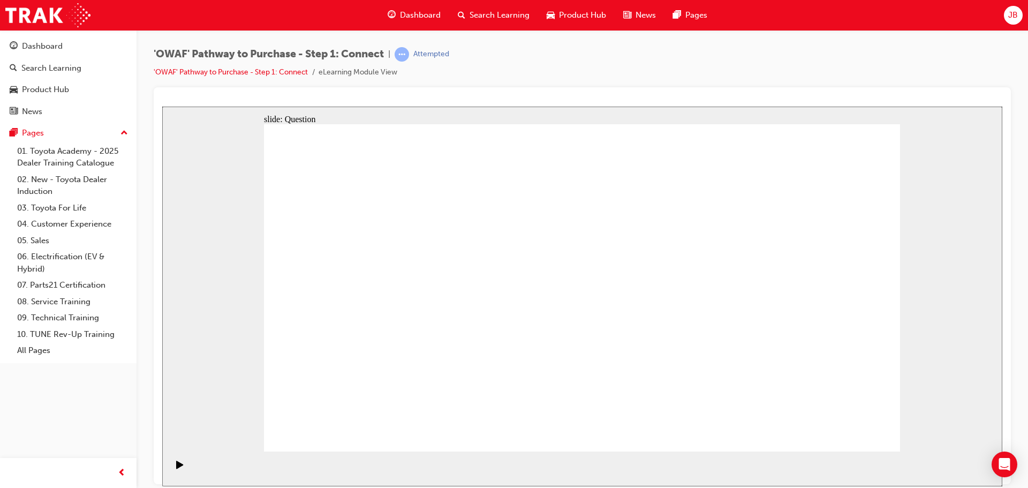
radio input "false"
radio input "true"
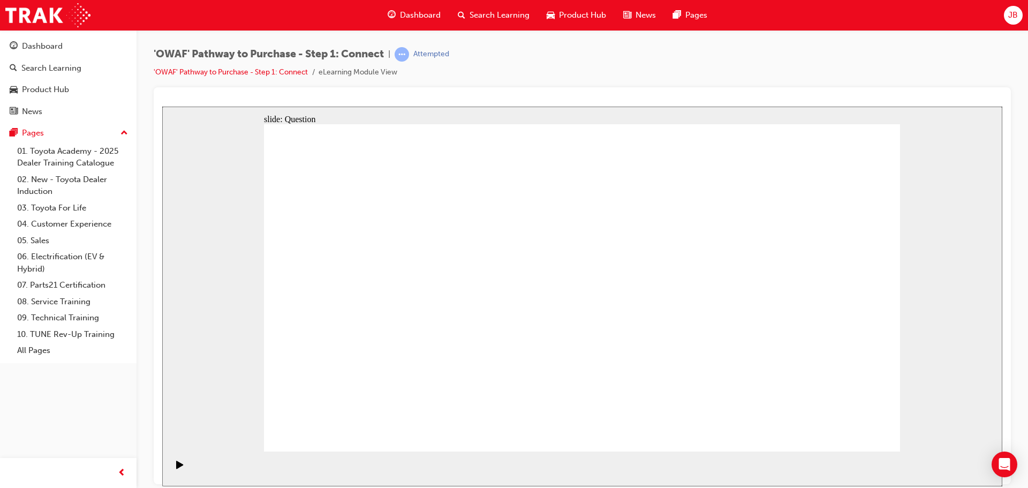
checkbox input "true"
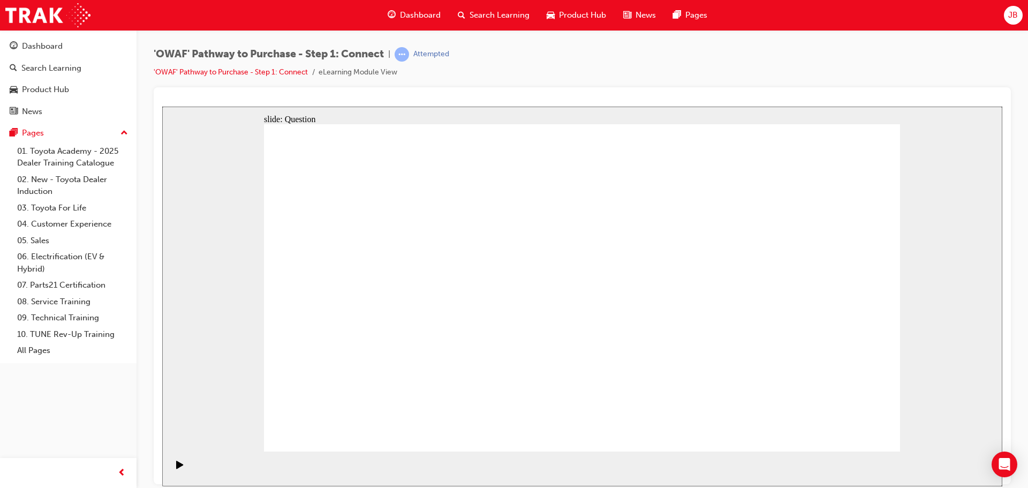
checkbox input "true"
drag, startPoint x: 417, startPoint y: 390, endPoint x: 641, endPoint y: 249, distance: 265.2
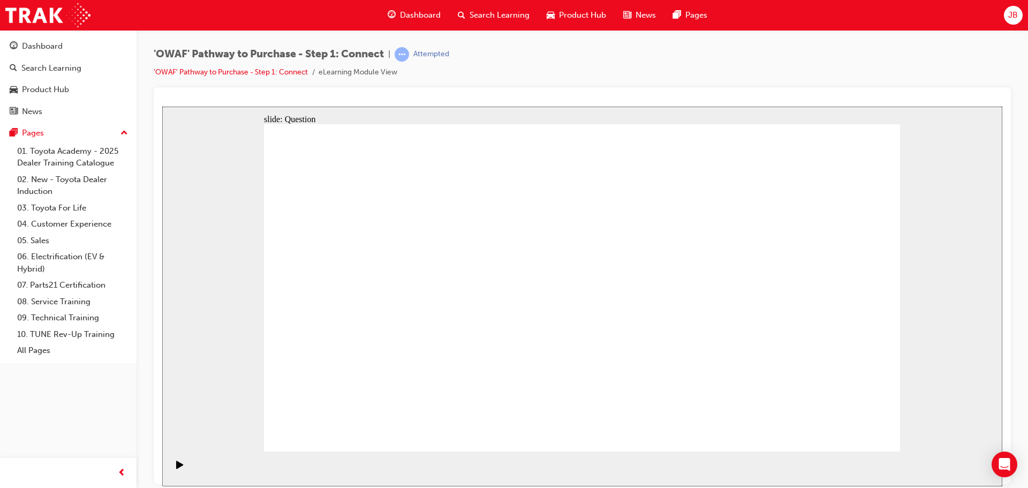
drag, startPoint x: 523, startPoint y: 425, endPoint x: 759, endPoint y: 252, distance: 292.3
drag, startPoint x: 623, startPoint y: 364, endPoint x: 382, endPoint y: 290, distance: 252.2
drag, startPoint x: 763, startPoint y: 364, endPoint x: 547, endPoint y: 287, distance: 229.0
drag, startPoint x: 638, startPoint y: 389, endPoint x: 396, endPoint y: 280, distance: 266.3
